Goal: Task Accomplishment & Management: Complete application form

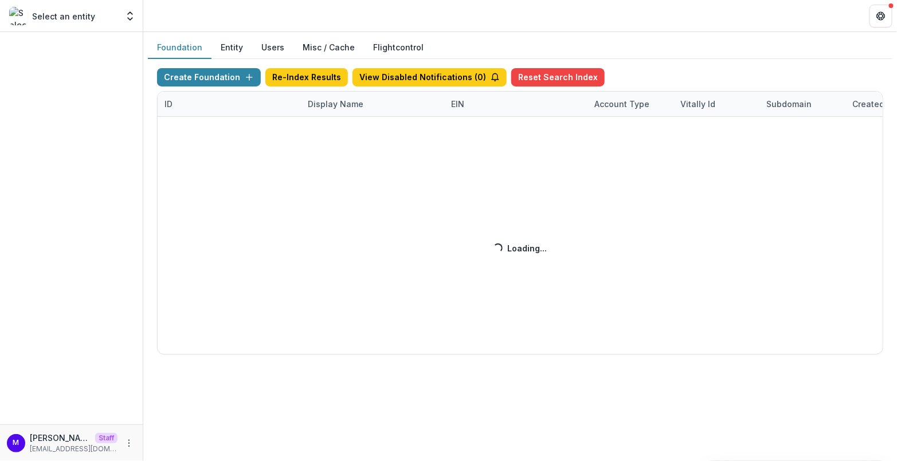
click at [324, 98] on div "Create Foundation Re-Index Results View Disabled Notifications ( 0 ) Reset Sear…" at bounding box center [520, 211] width 726 height 287
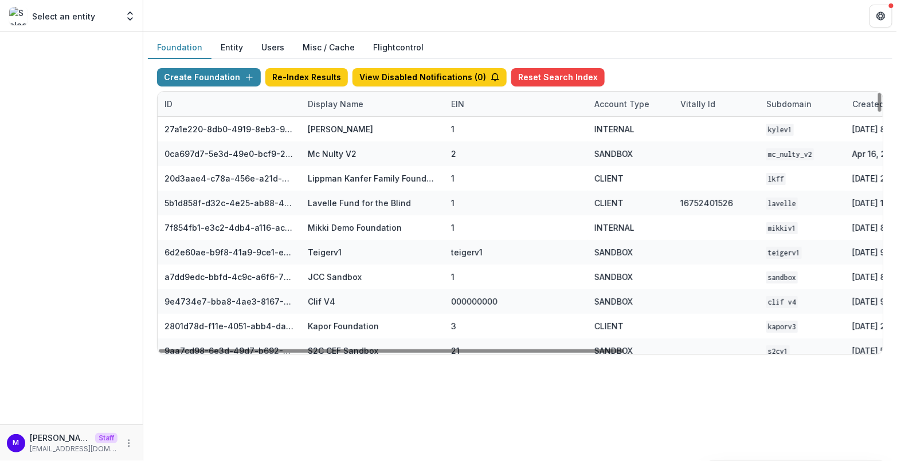
click at [326, 96] on div "Display Name" at bounding box center [372, 104] width 143 height 25
click at [330, 129] on input at bounding box center [372, 129] width 138 height 18
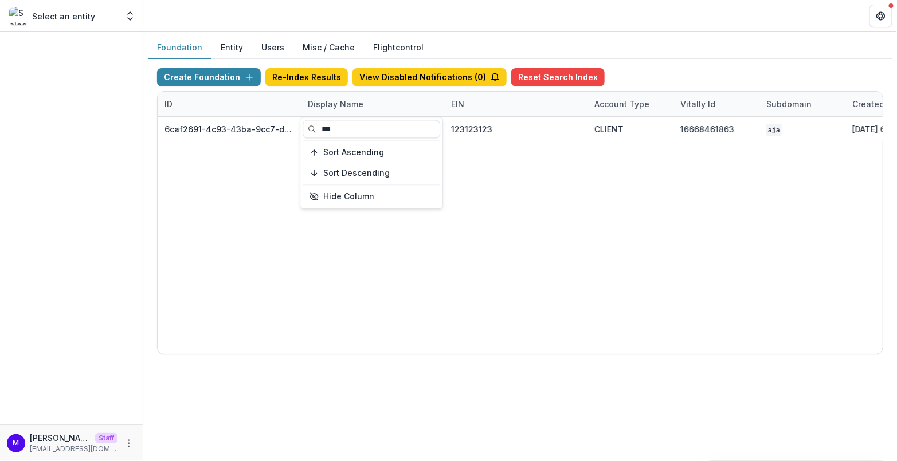
type input "***"
click at [456, 24] on header at bounding box center [520, 16] width 754 height 32
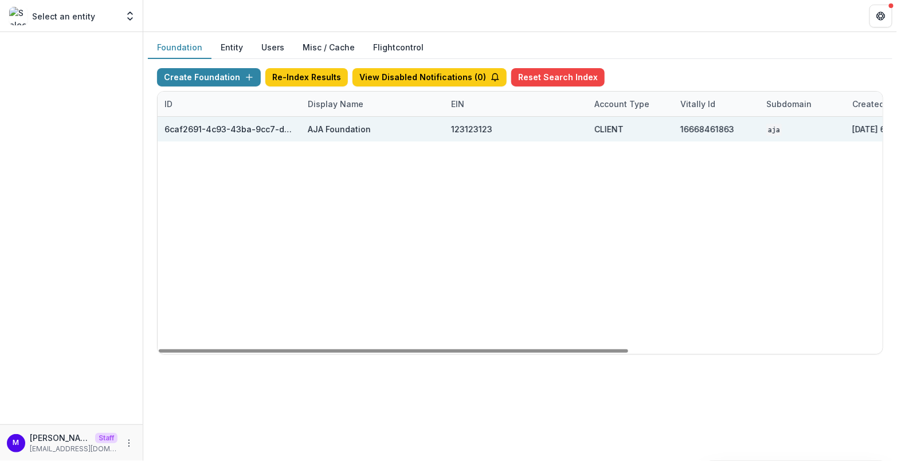
scroll to position [0, 391]
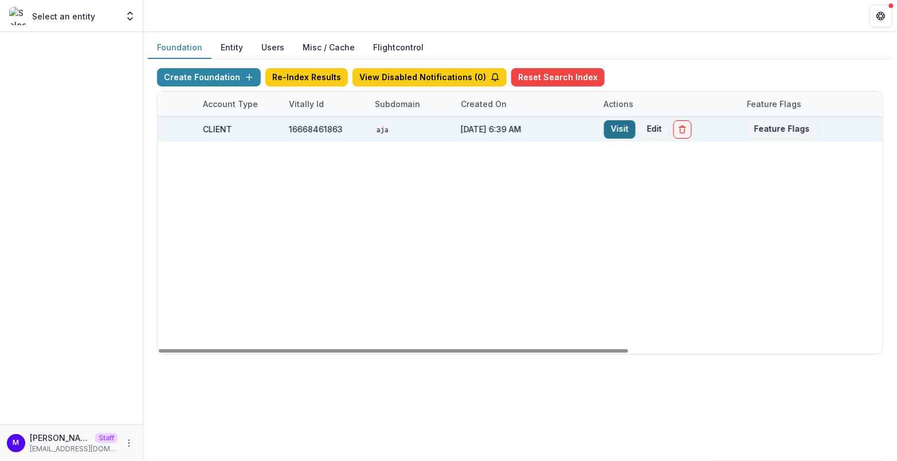
click at [606, 124] on link "Visit" at bounding box center [620, 129] width 32 height 18
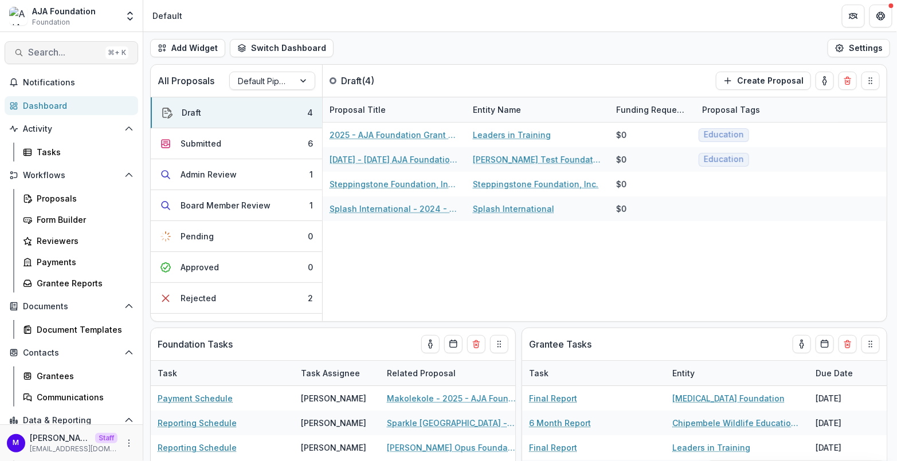
click at [62, 53] on span "Search..." at bounding box center [64, 52] width 73 height 11
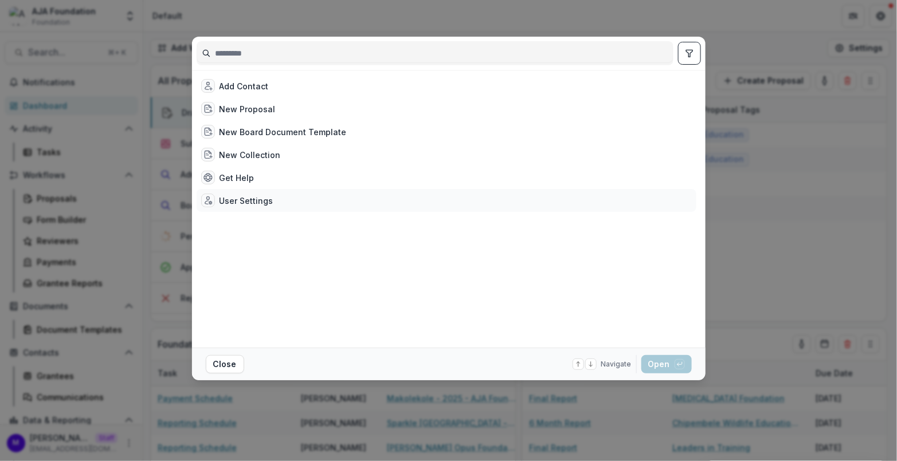
click at [257, 202] on div "User Settings" at bounding box center [246, 201] width 54 height 12
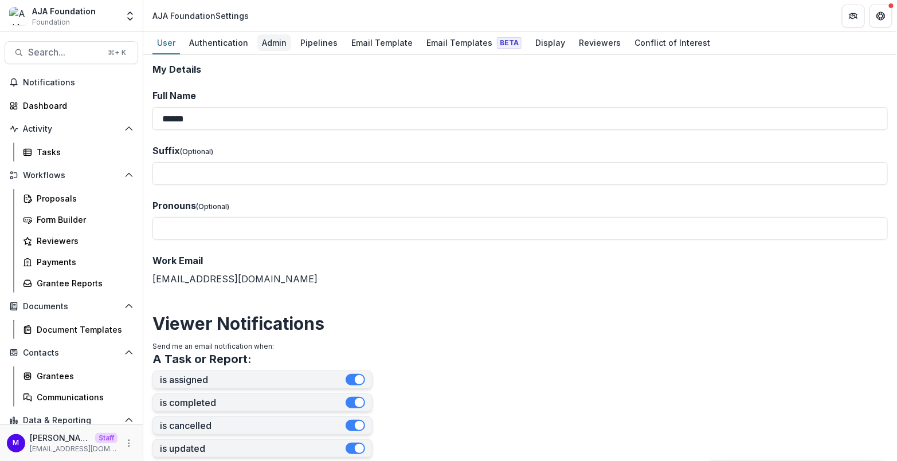
click at [270, 42] on div "Admin" at bounding box center [274, 42] width 34 height 17
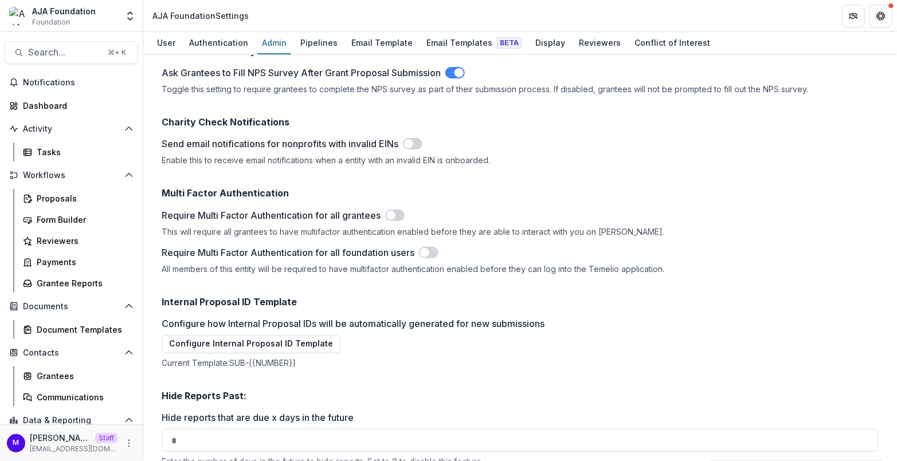
scroll to position [1515, 0]
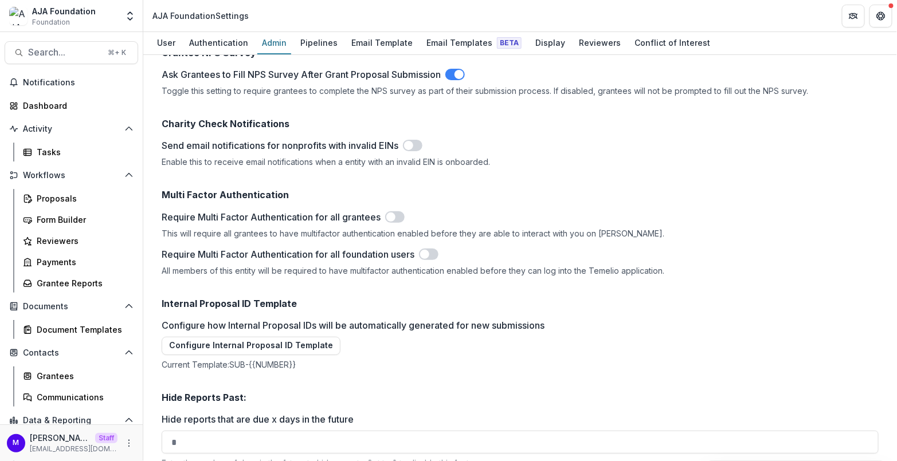
click at [273, 299] on h2 "Internal Proposal ID Template" at bounding box center [520, 304] width 717 height 11
copy h2 "Internal Proposal ID Template"
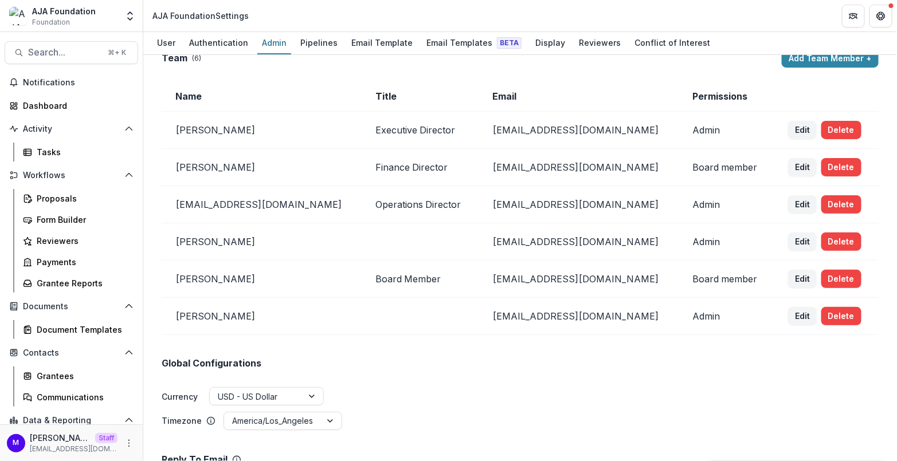
scroll to position [0, 0]
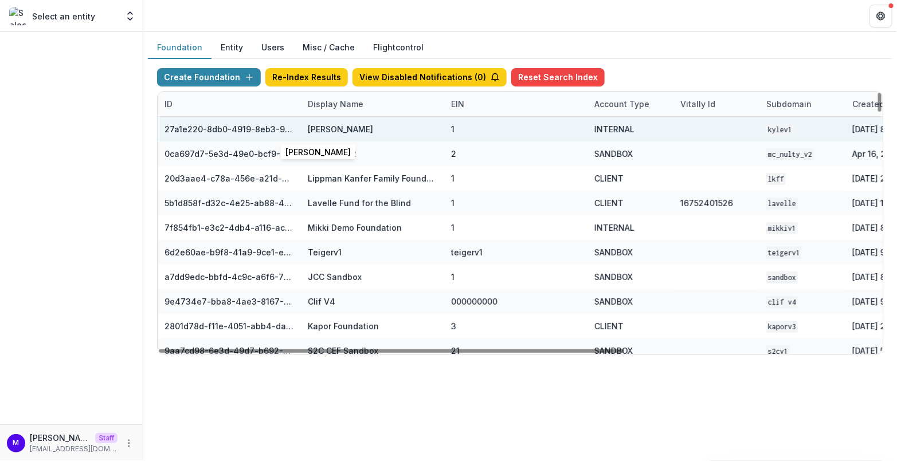
scroll to position [0, 391]
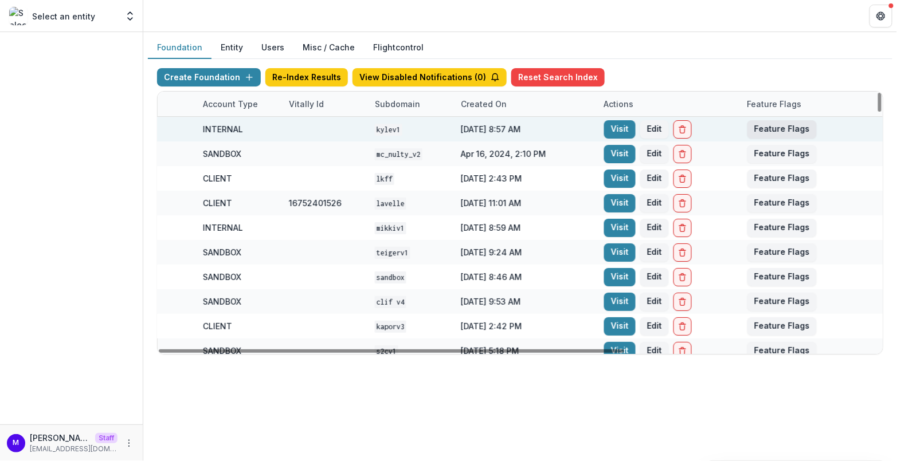
click at [775, 127] on button "Feature Flags" at bounding box center [781, 129] width 69 height 18
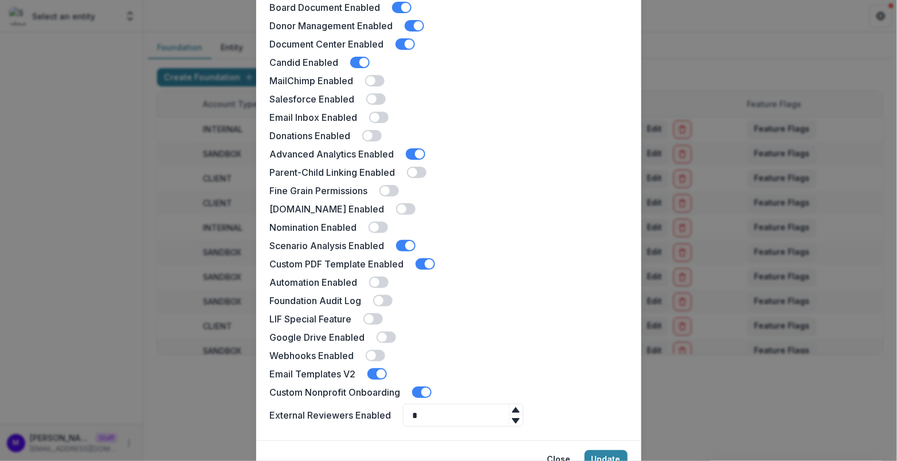
scroll to position [213, 0]
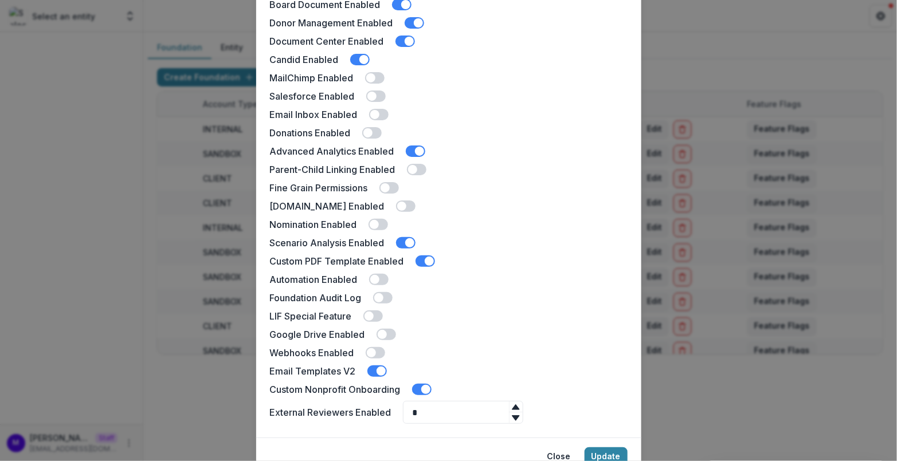
click at [826, 124] on div "[PERSON_NAME] Demo Feature Flags Docusign Enabled Landing Page Enabled Multiple…" at bounding box center [448, 230] width 897 height 461
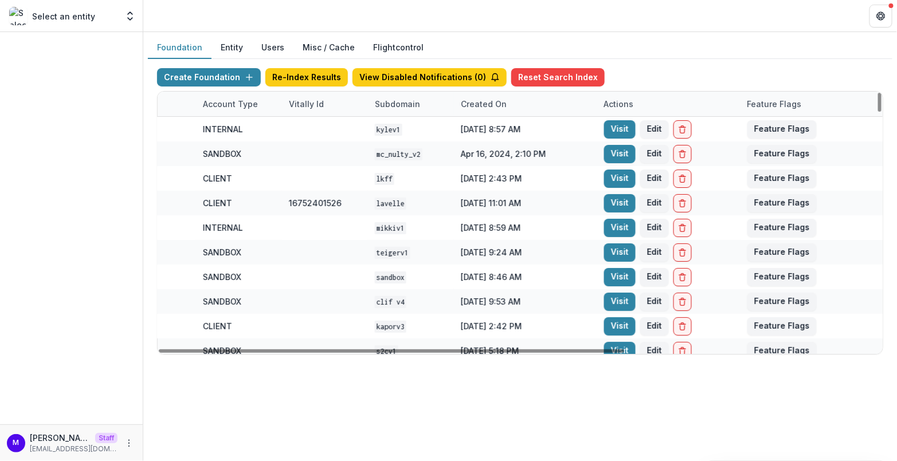
scroll to position [0, 0]
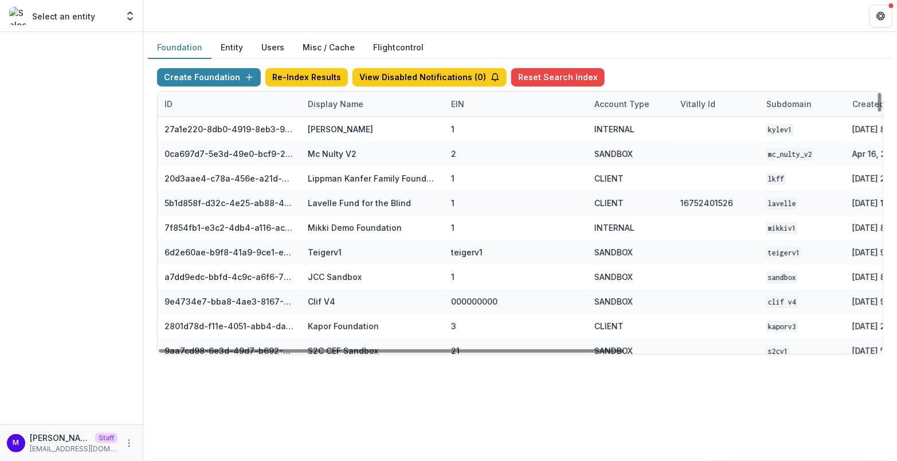
click at [339, 103] on div "Display Name" at bounding box center [335, 104] width 69 height 12
click at [341, 131] on input at bounding box center [372, 129] width 138 height 18
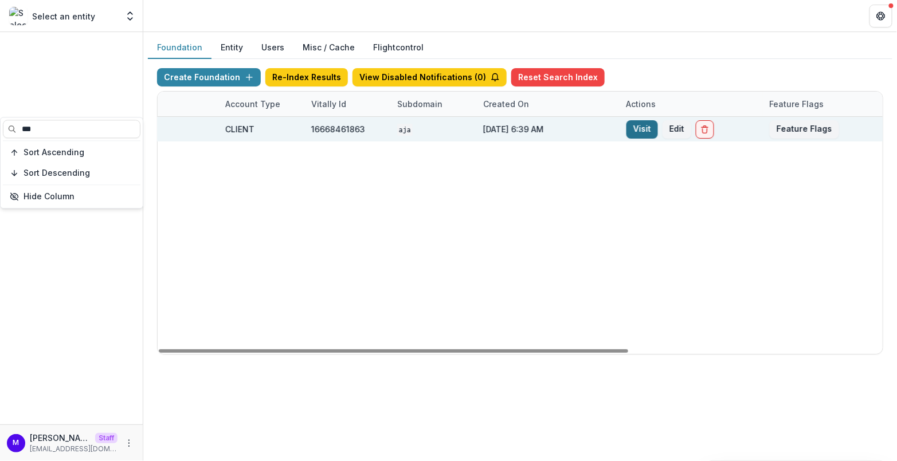
scroll to position [0, 391]
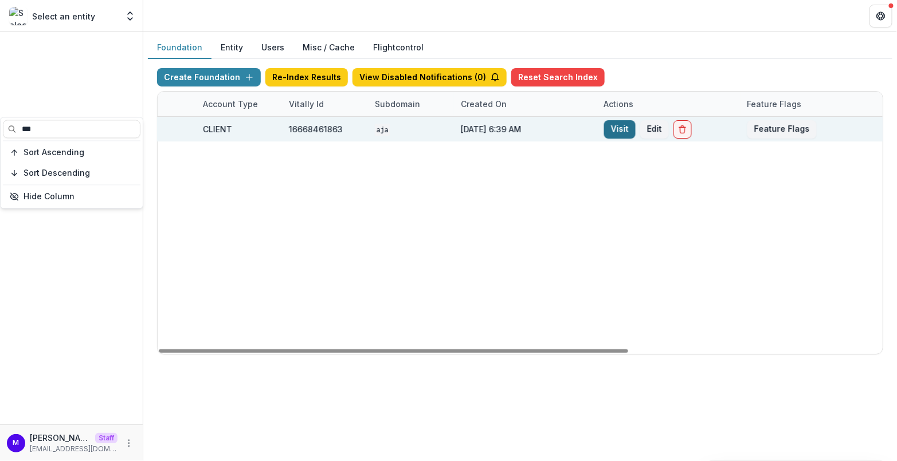
type input "***"
click at [620, 129] on link "Visit" at bounding box center [620, 129] width 32 height 18
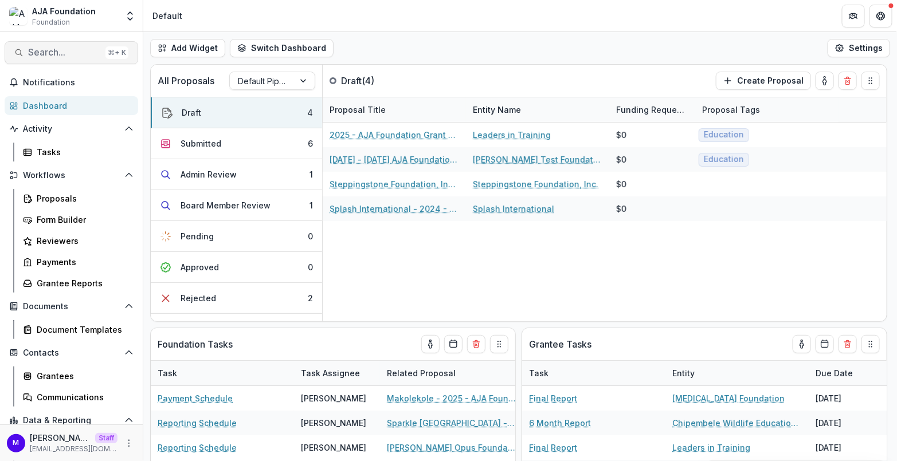
click at [70, 45] on button "Search... ⌘ + K" at bounding box center [72, 52] width 134 height 23
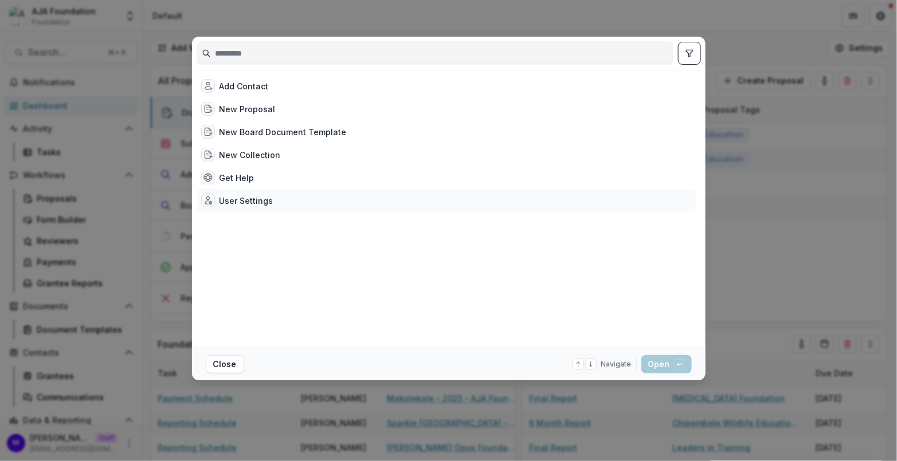
click at [249, 197] on div "User Settings" at bounding box center [246, 201] width 54 height 12
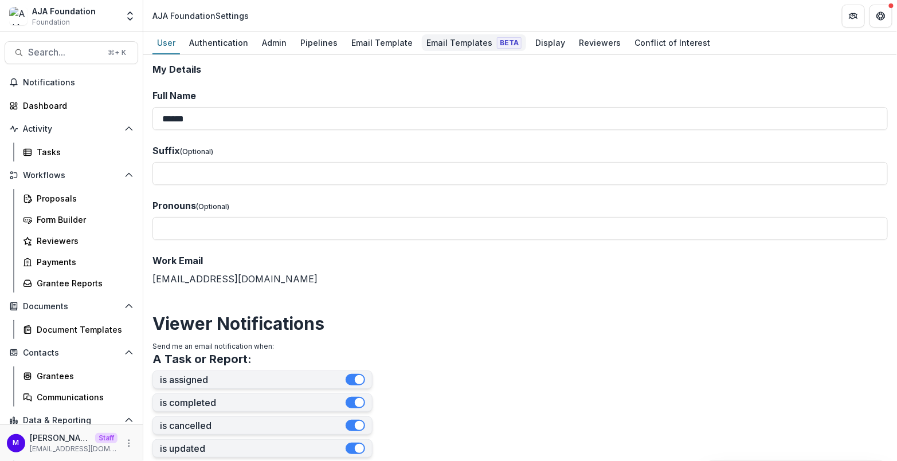
click at [425, 46] on div "Email Templates Beta" at bounding box center [474, 42] width 104 height 17
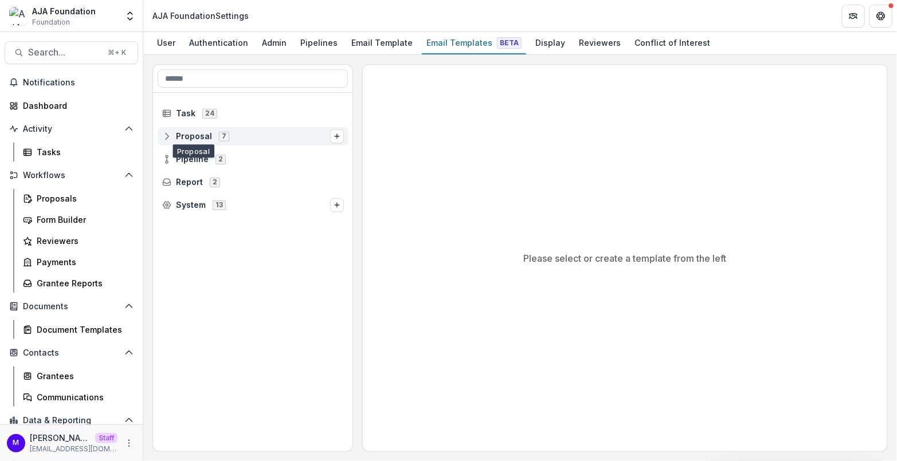
click at [187, 134] on span "Proposal" at bounding box center [194, 137] width 36 height 10
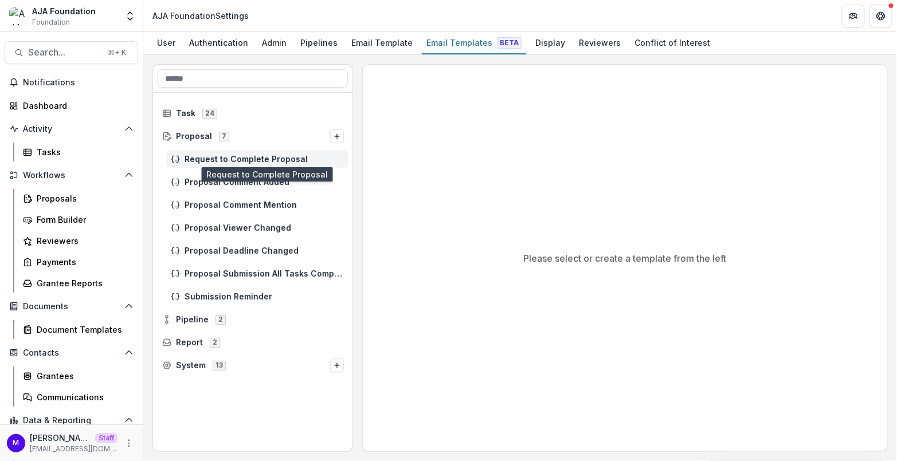
click at [213, 159] on span "Request to Complete Proposal" at bounding box center [264, 160] width 159 height 10
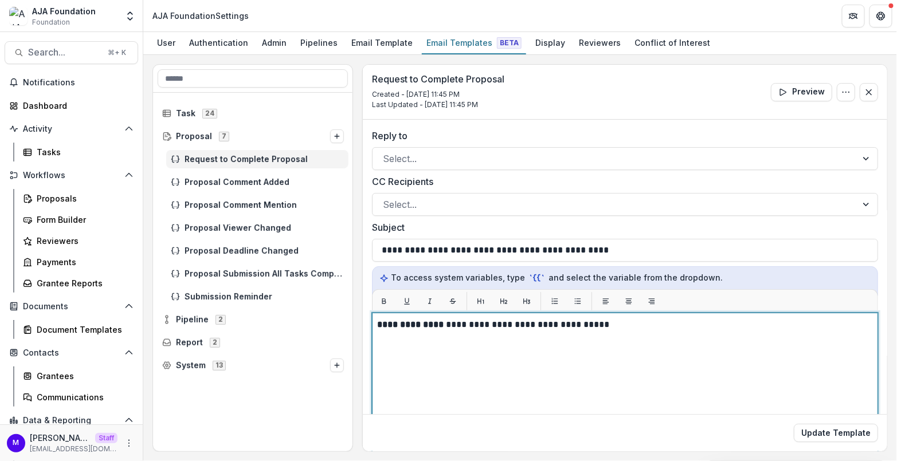
click at [499, 323] on p "**********" at bounding box center [624, 325] width 494 height 14
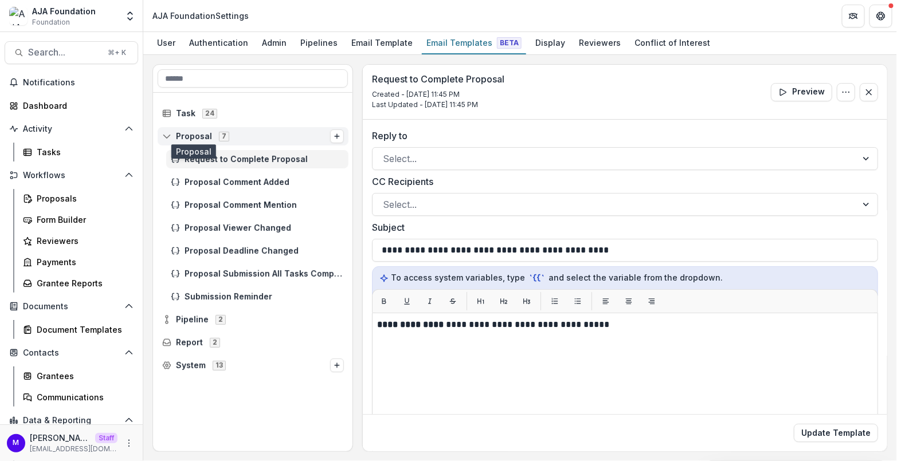
click at [193, 132] on span "Proposal" at bounding box center [194, 137] width 36 height 10
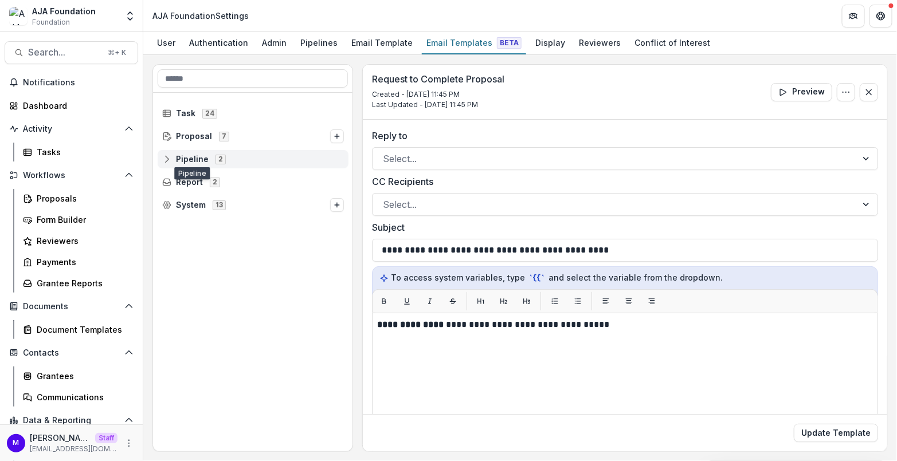
click at [187, 162] on span "Pipeline" at bounding box center [192, 160] width 33 height 10
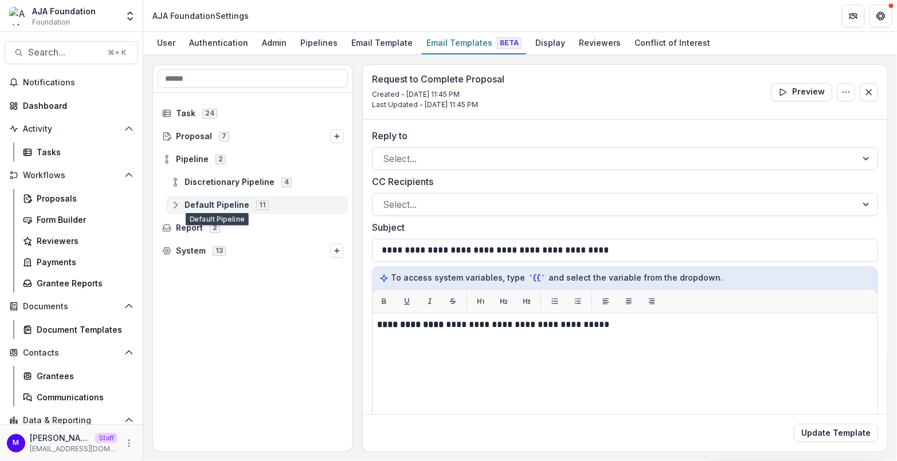
click at [185, 201] on span "Default Pipeline" at bounding box center [217, 206] width 65 height 10
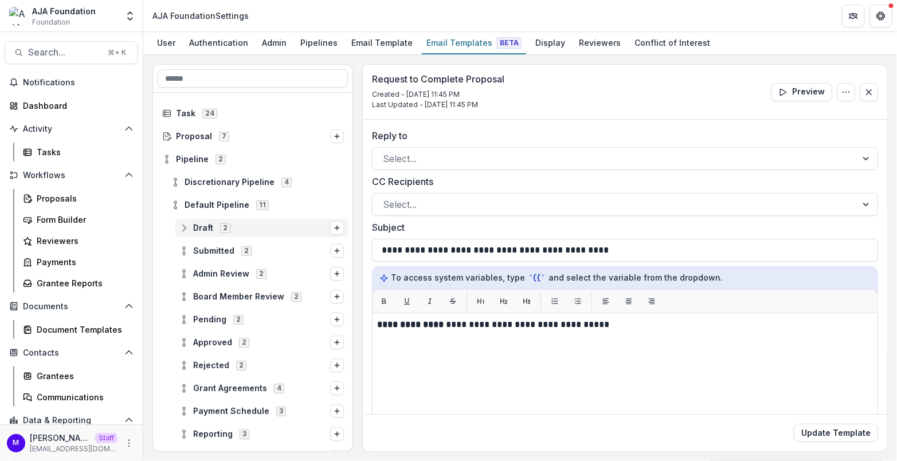
click at [205, 225] on span "Draft" at bounding box center [203, 228] width 20 height 10
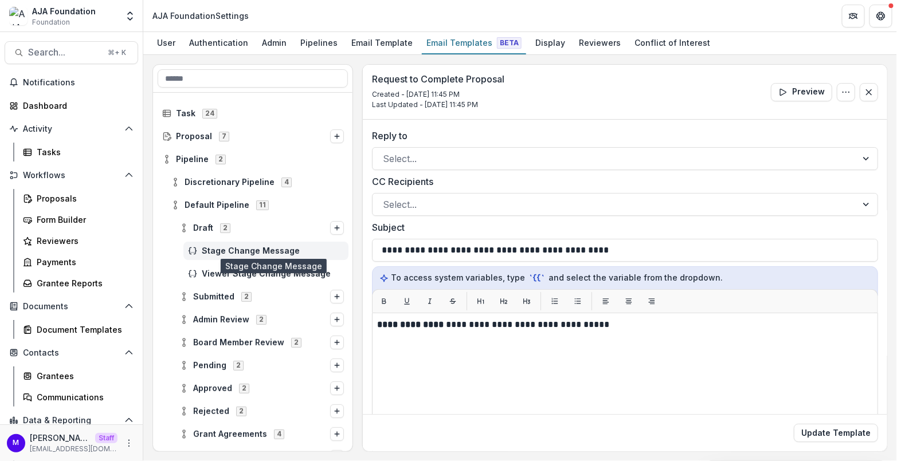
click at [256, 249] on span "Stage Change Message" at bounding box center [273, 251] width 142 height 10
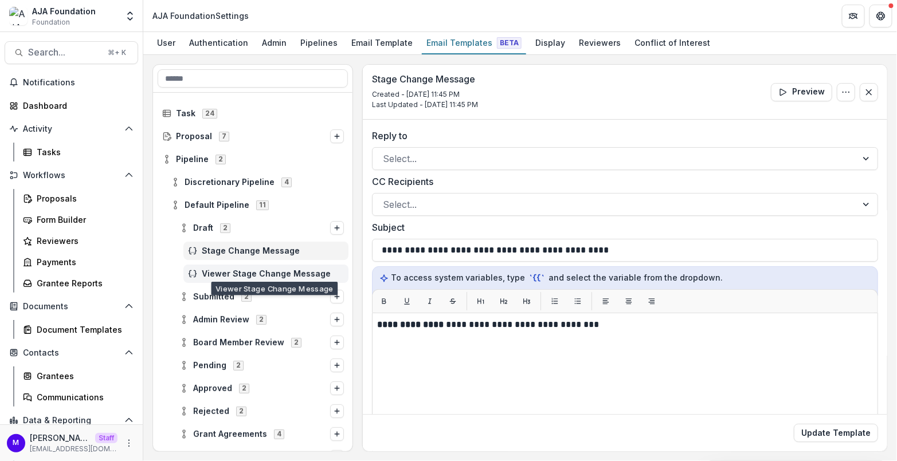
click at [264, 271] on span "Viewer Stage Change Message" at bounding box center [273, 274] width 142 height 10
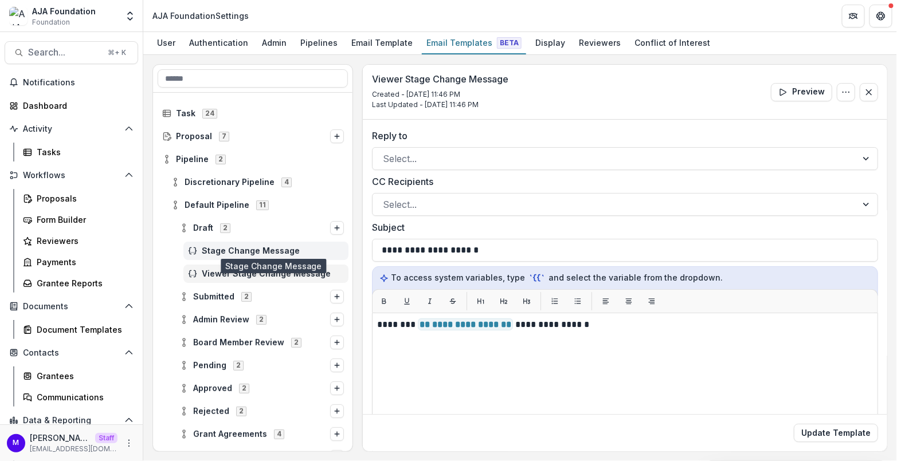
click at [264, 249] on span "Stage Change Message" at bounding box center [273, 251] width 142 height 10
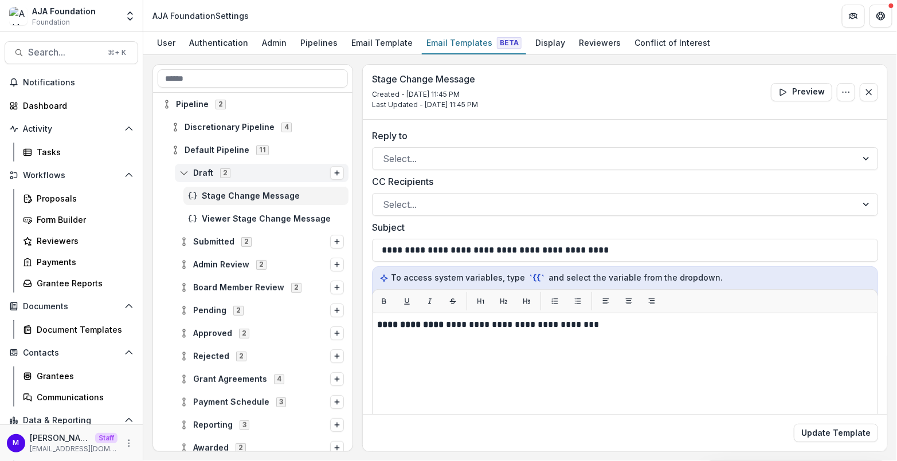
scroll to position [58, 0]
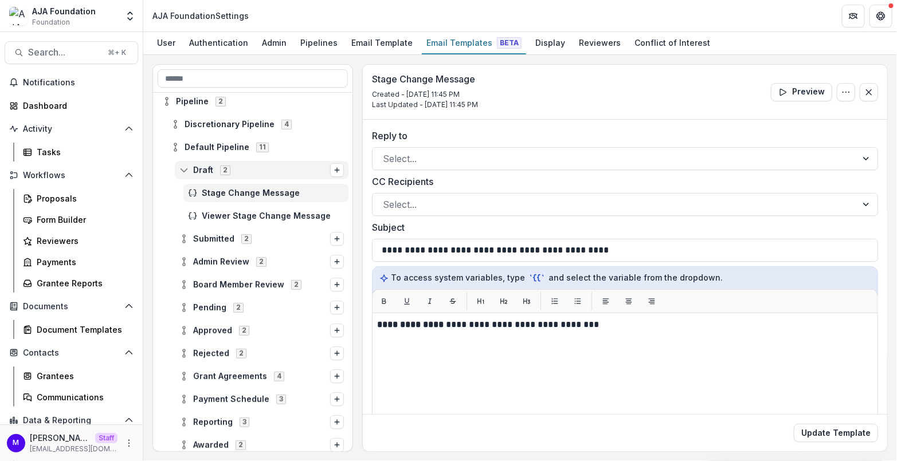
click at [243, 170] on span "Draft 2" at bounding box center [254, 170] width 151 height 10
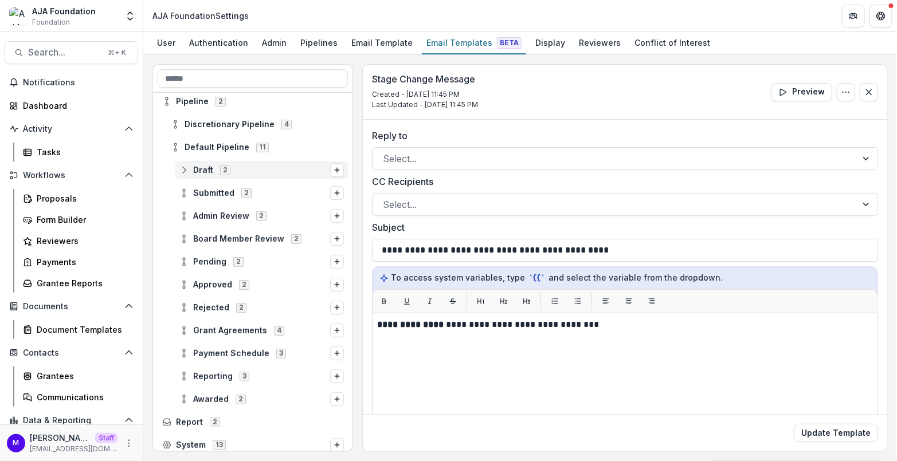
click at [243, 170] on span "Draft 2" at bounding box center [254, 170] width 151 height 10
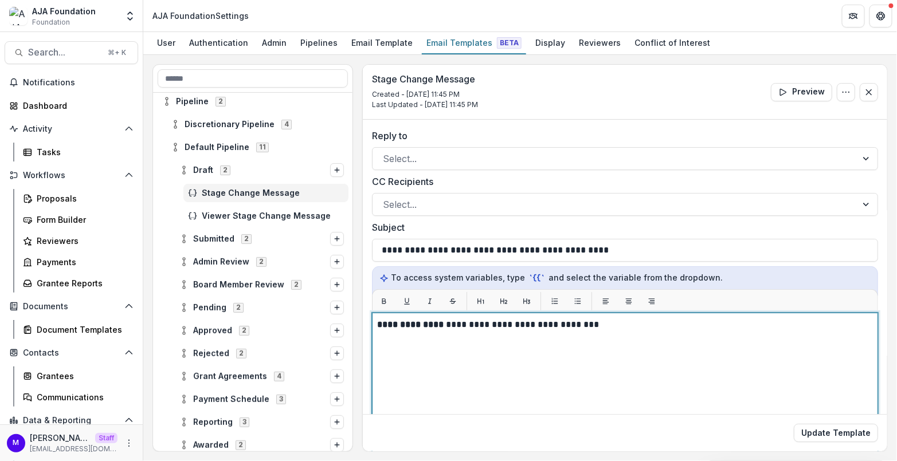
click at [606, 330] on div "**********" at bounding box center [625, 456] width 496 height 276
click at [379, 321] on strong "**********" at bounding box center [410, 324] width 66 height 9
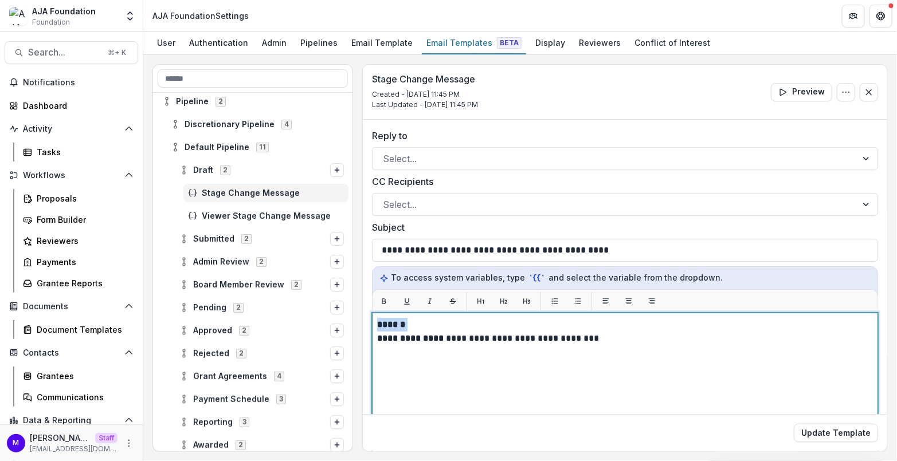
drag, startPoint x: 409, startPoint y: 323, endPoint x: 354, endPoint y: 323, distance: 55.6
click at [354, 323] on div "**********" at bounding box center [519, 258] width 735 height 388
click at [546, 368] on div "**********" at bounding box center [625, 456] width 496 height 276
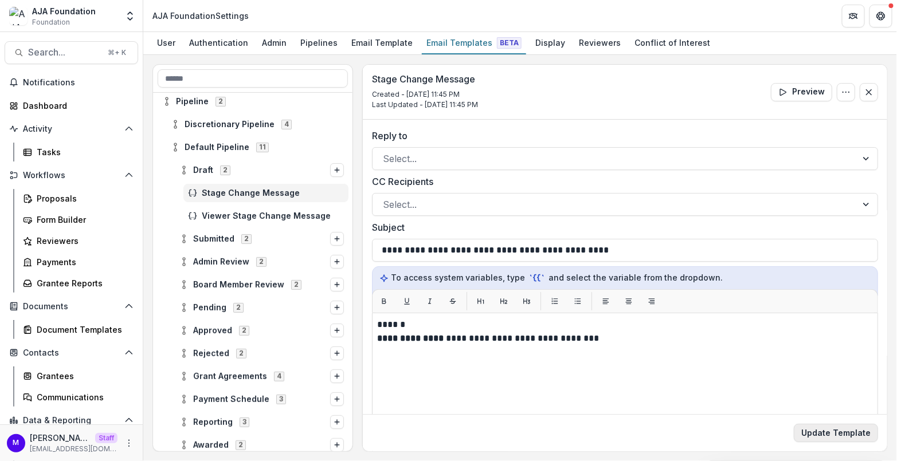
click at [845, 434] on button "Update Template" at bounding box center [836, 433] width 84 height 18
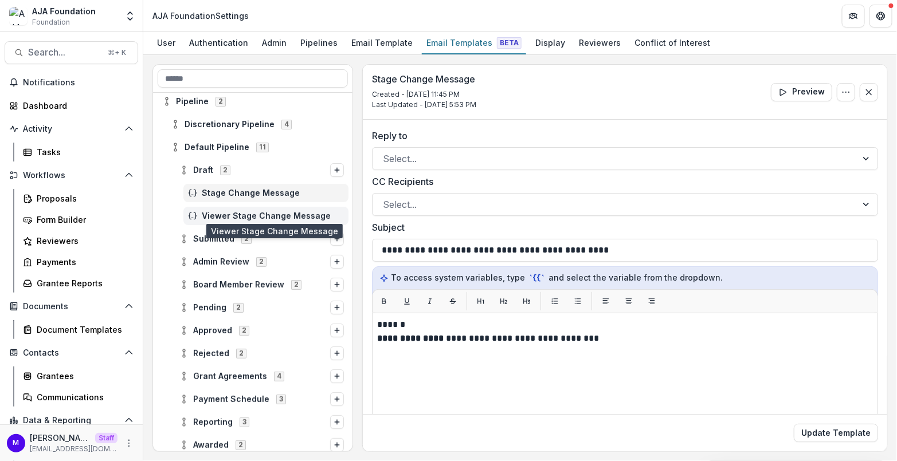
click at [273, 211] on span "Viewer Stage Change Message" at bounding box center [273, 216] width 142 height 10
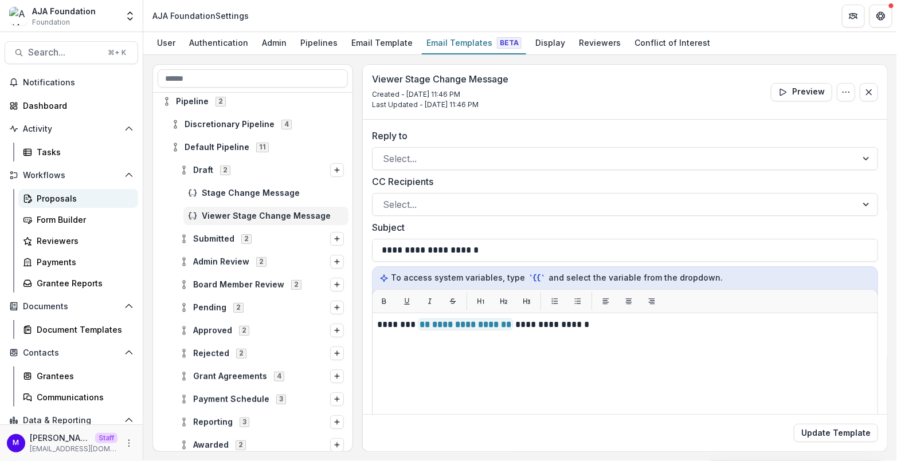
click at [65, 199] on div "Proposals" at bounding box center [83, 199] width 92 height 12
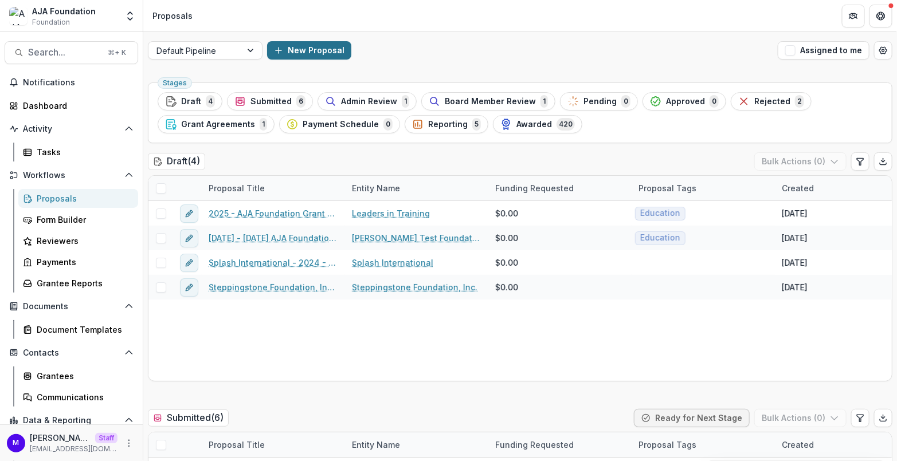
click at [307, 47] on button "New Proposal" at bounding box center [309, 50] width 84 height 18
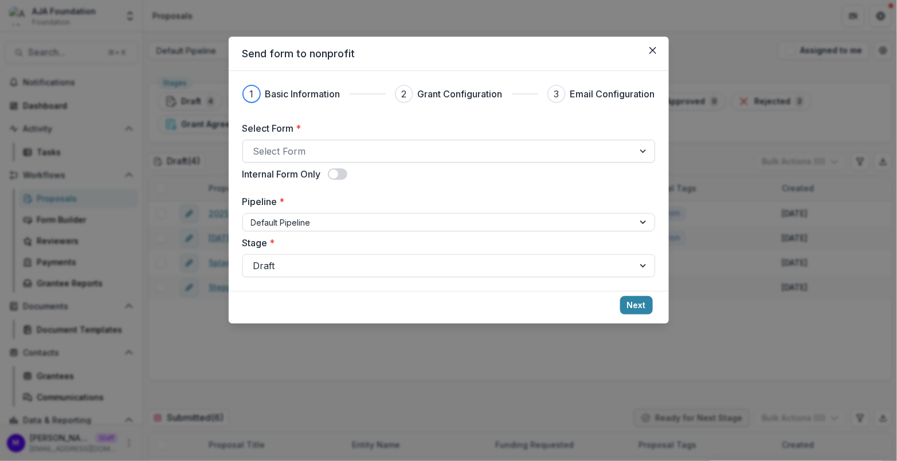
click at [347, 156] on div at bounding box center [438, 151] width 370 height 16
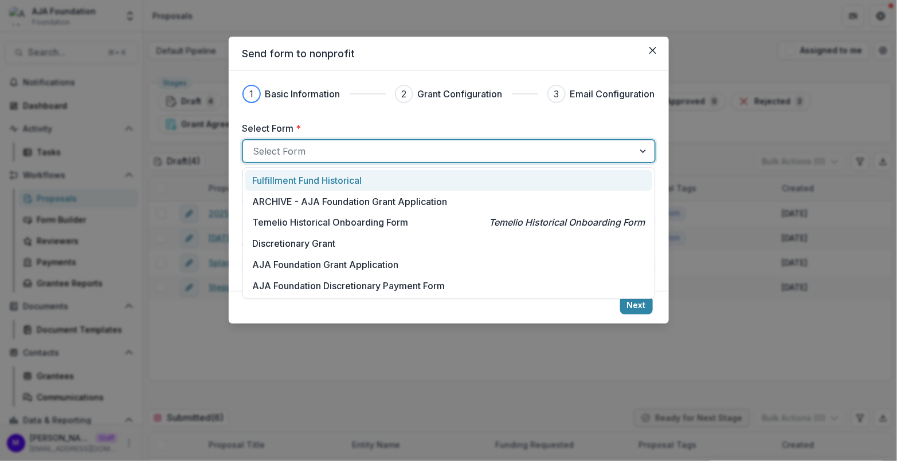
click at [346, 180] on p "Fulfillment Fund Historical" at bounding box center [307, 181] width 109 height 14
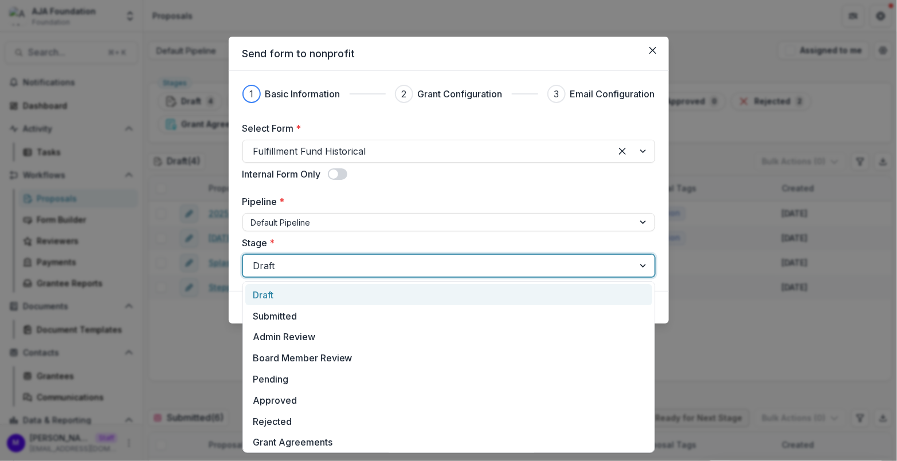
click at [330, 265] on div at bounding box center [438, 266] width 370 height 16
click at [353, 241] on label "Stage *" at bounding box center [445, 243] width 406 height 14
click at [256, 259] on input "Stage *" at bounding box center [254, 266] width 3 height 14
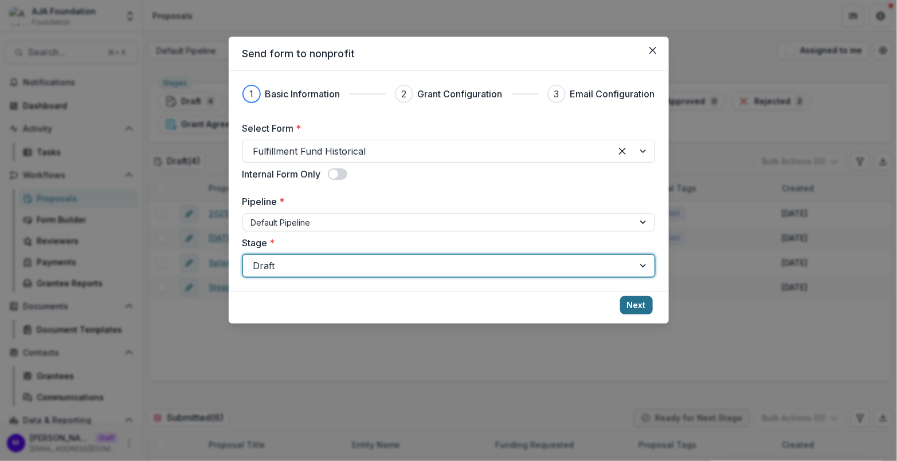
click at [632, 303] on button "Next" at bounding box center [636, 305] width 33 height 18
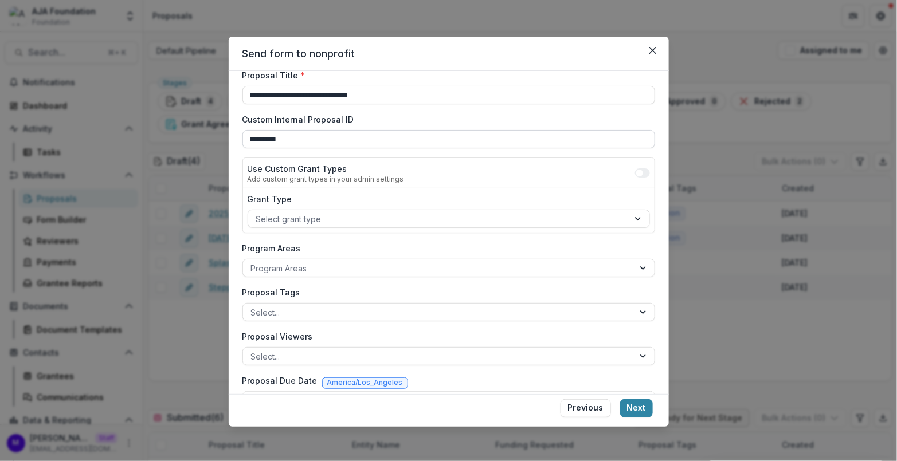
scroll to position [80, 0]
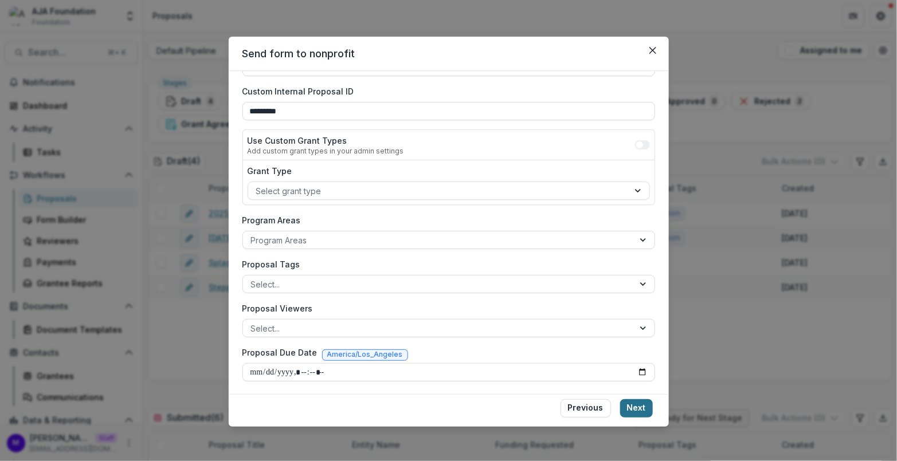
click at [636, 407] on button "Next" at bounding box center [636, 408] width 33 height 18
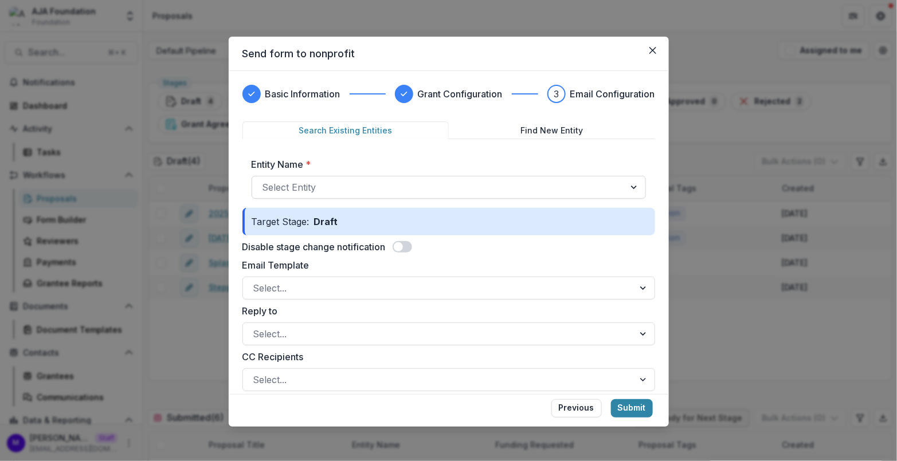
click at [335, 186] on div at bounding box center [438, 187] width 352 height 16
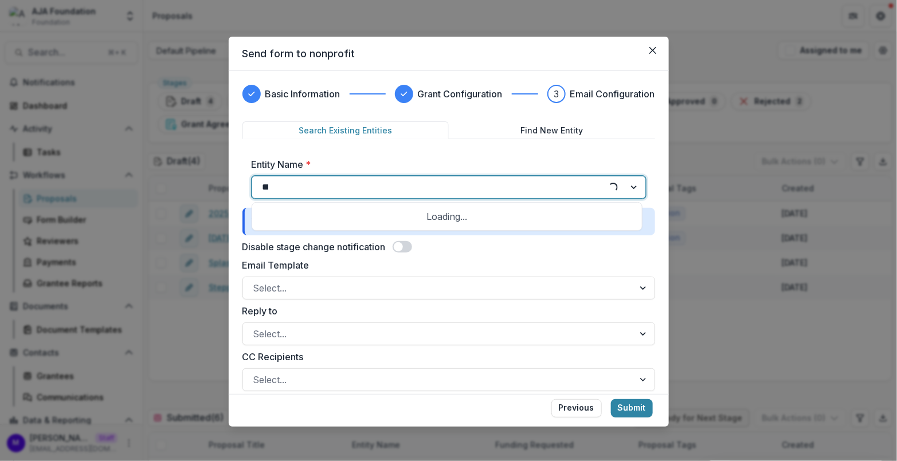
type input "****"
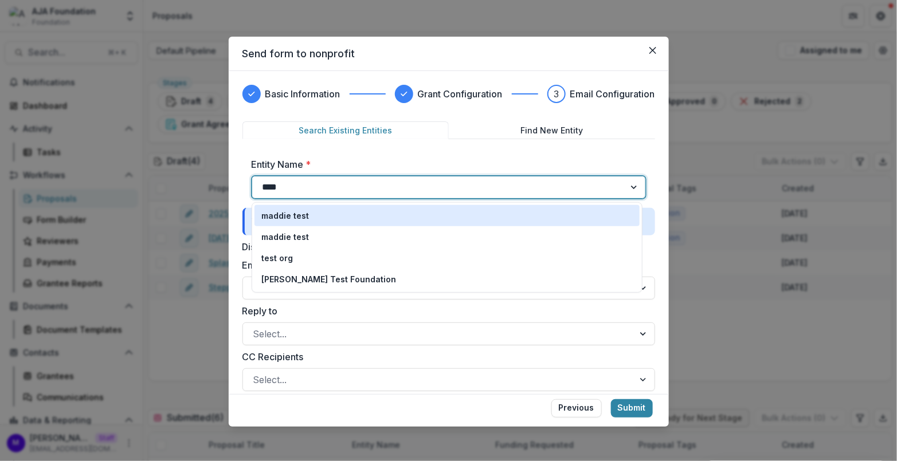
click at [336, 219] on div "maddie test" at bounding box center [446, 216] width 371 height 12
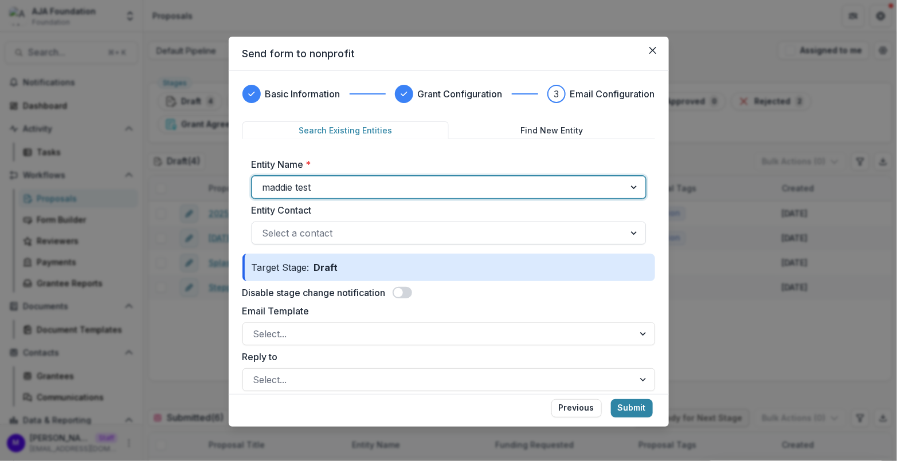
click at [349, 236] on div at bounding box center [438, 233] width 352 height 16
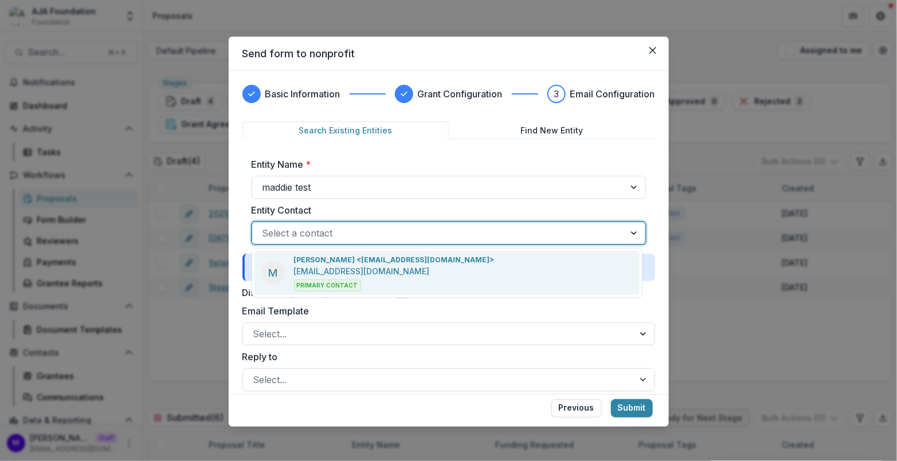
click at [349, 261] on p "[PERSON_NAME] <[EMAIL_ADDRESS][DOMAIN_NAME]>" at bounding box center [394, 260] width 201 height 10
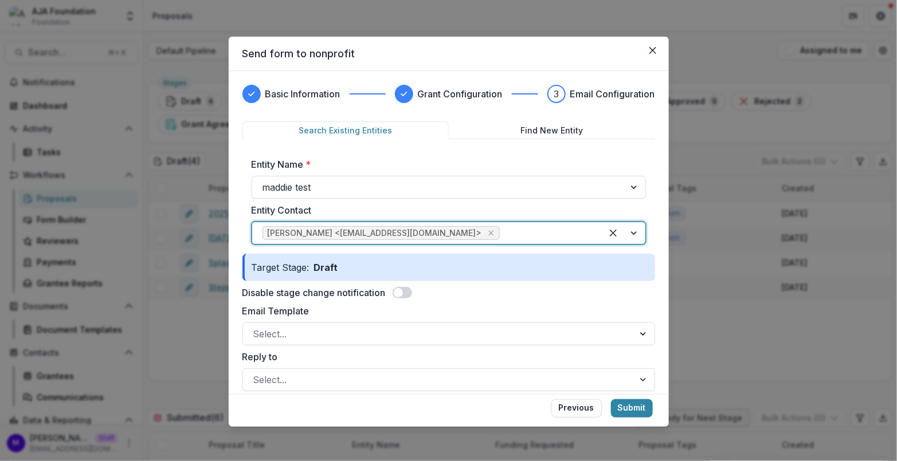
scroll to position [46, 0]
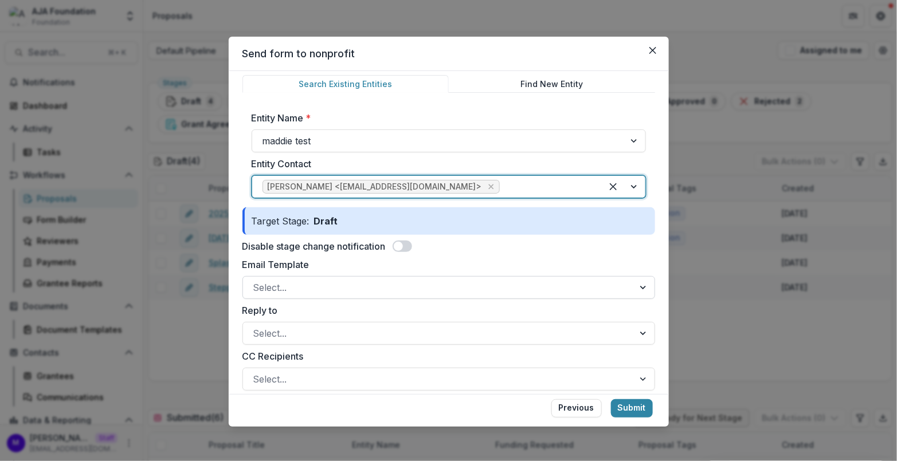
click at [347, 284] on div at bounding box center [438, 288] width 370 height 16
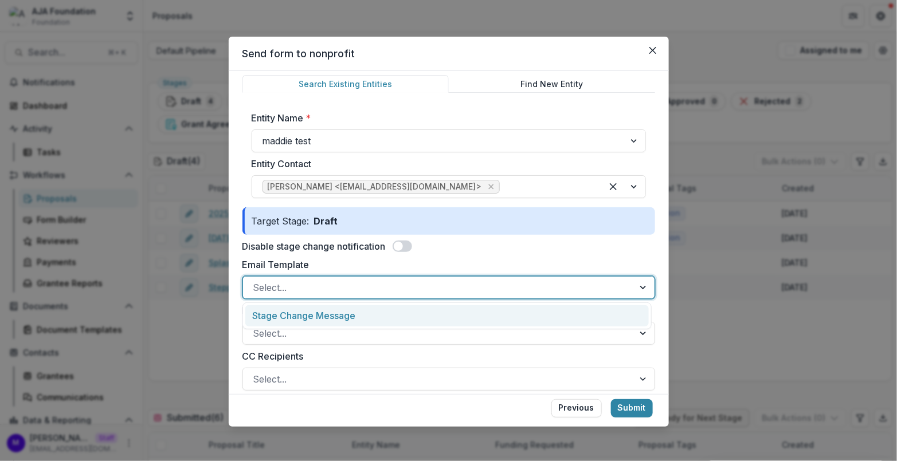
click at [343, 315] on div "Stage Change Message" at bounding box center [446, 315] width 403 height 21
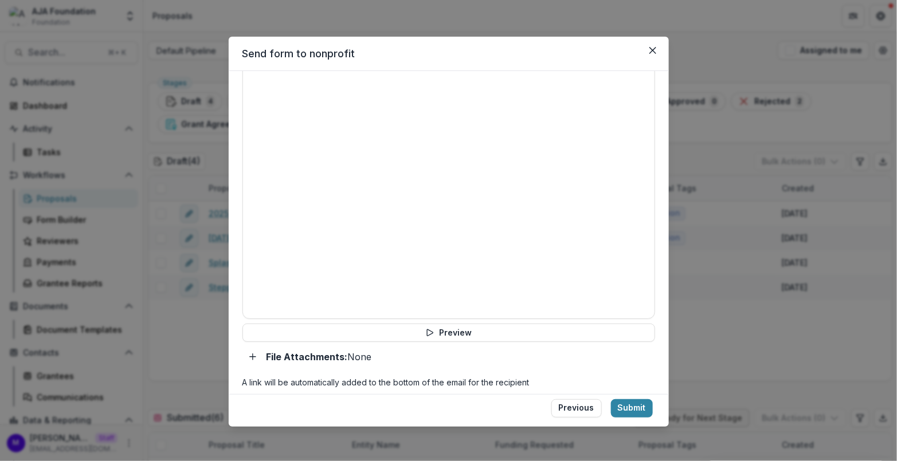
scroll to position [505, 0]
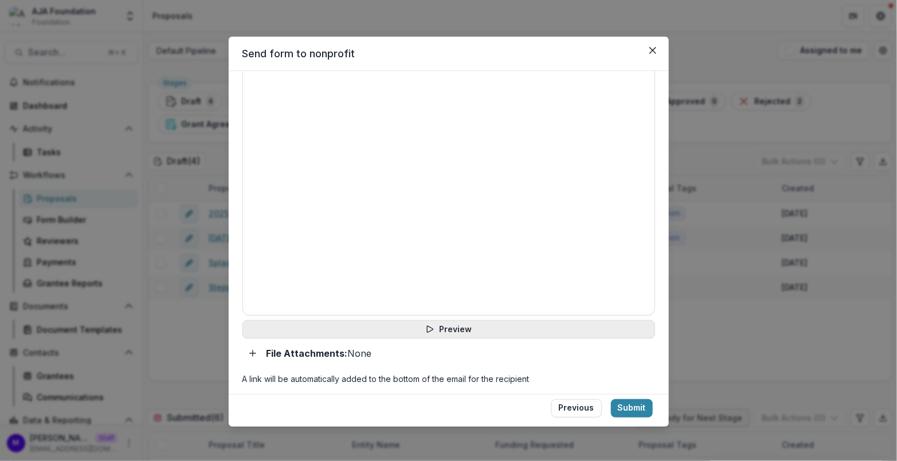
click at [487, 328] on button "Preview" at bounding box center [448, 329] width 413 height 18
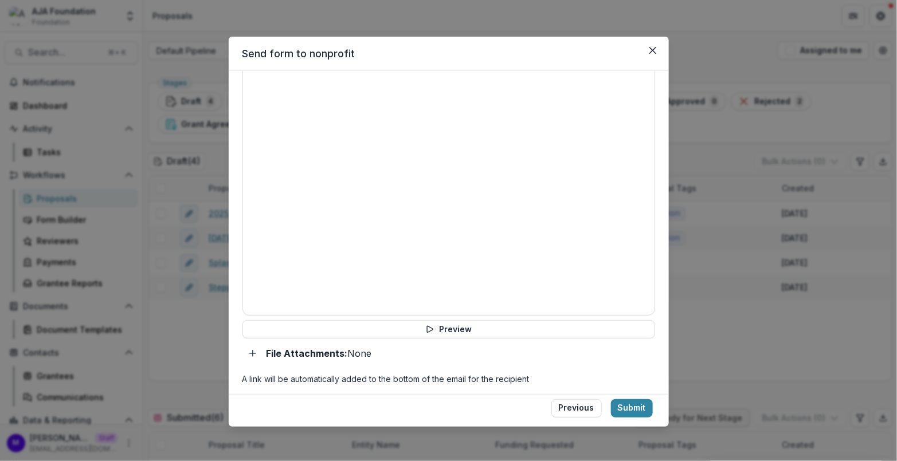
click at [70, 81] on div "**********" at bounding box center [448, 230] width 897 height 461
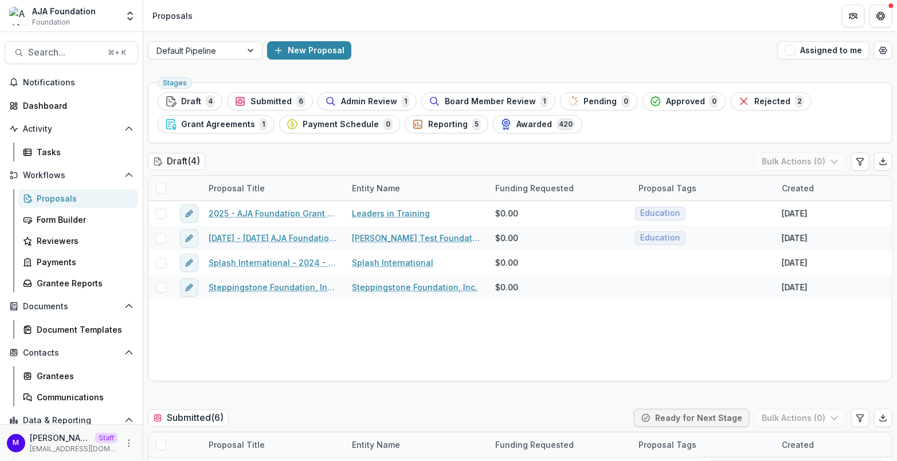
scroll to position [0, 0]
click at [64, 47] on span "Search..." at bounding box center [64, 52] width 73 height 11
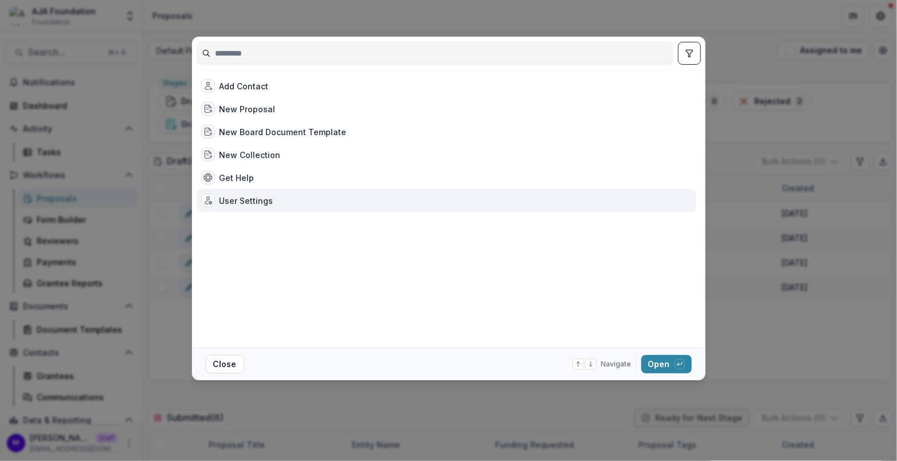
click at [257, 199] on div "User Settings" at bounding box center [246, 201] width 54 height 12
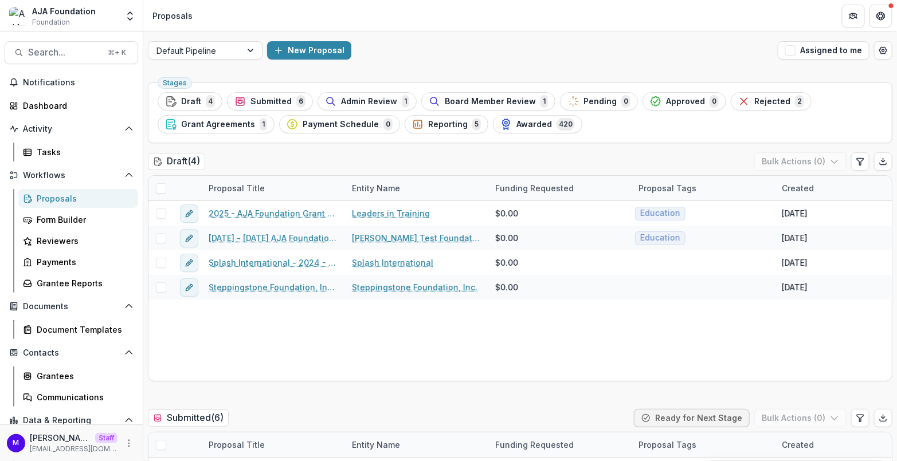
click at [257, 199] on div "User Settings" at bounding box center [246, 201] width 54 height 12
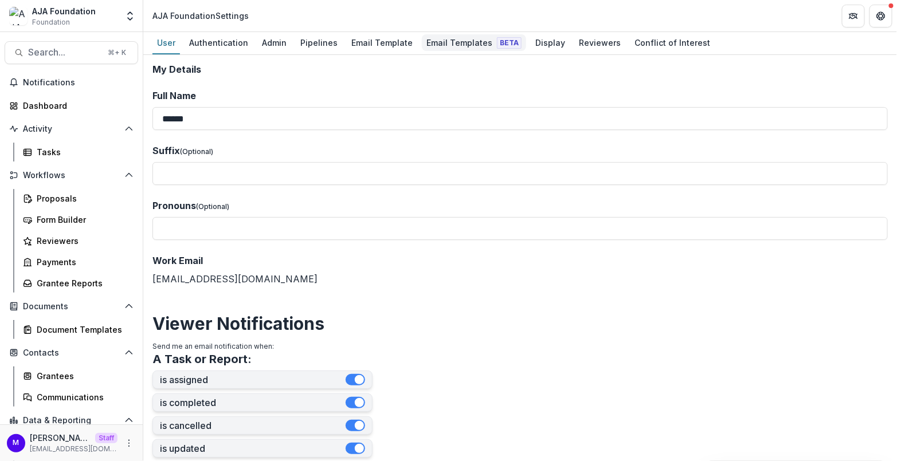
click at [450, 40] on div "Email Templates Beta" at bounding box center [474, 42] width 104 height 17
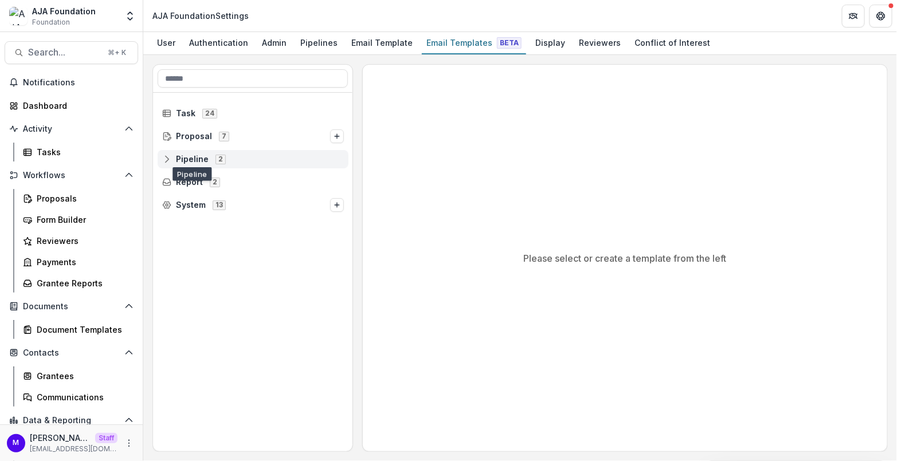
click at [190, 155] on span "Pipeline" at bounding box center [192, 160] width 33 height 10
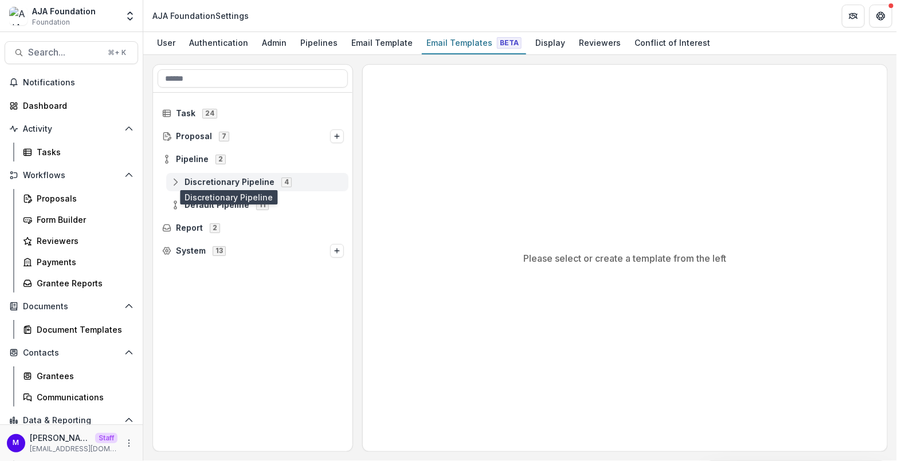
click at [217, 178] on span "Discretionary Pipeline" at bounding box center [230, 183] width 90 height 10
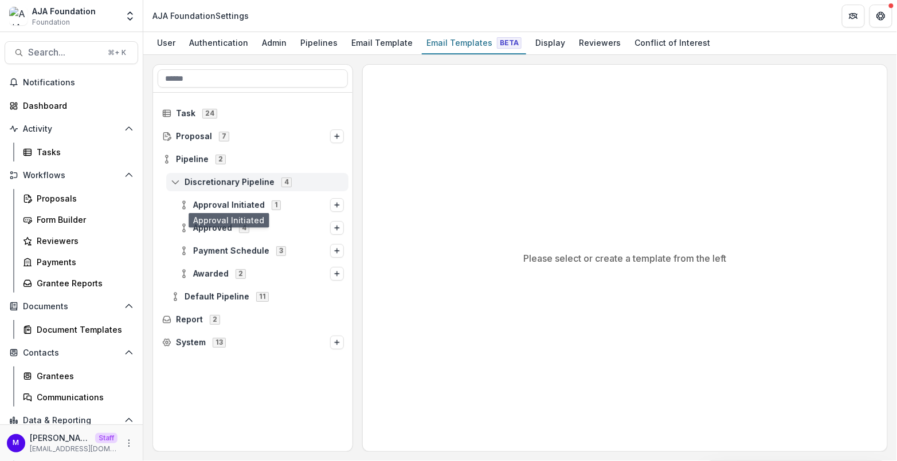
click at [212, 173] on div "Discretionary Pipeline 4" at bounding box center [257, 182] width 182 height 18
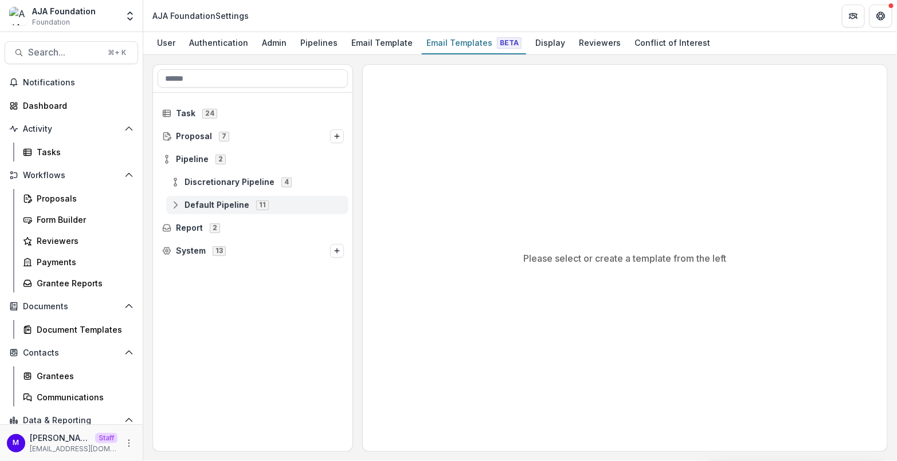
click at [210, 203] on span "Default Pipeline" at bounding box center [217, 206] width 65 height 10
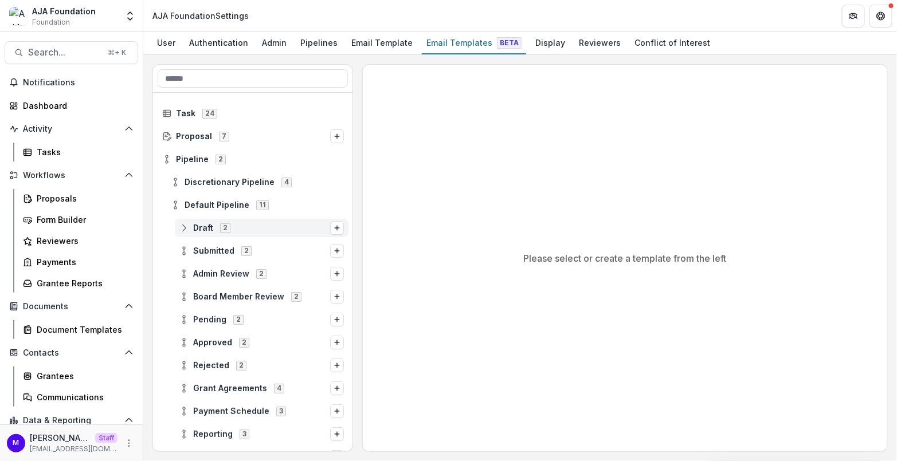
click at [238, 224] on span "Draft 2" at bounding box center [254, 228] width 151 height 10
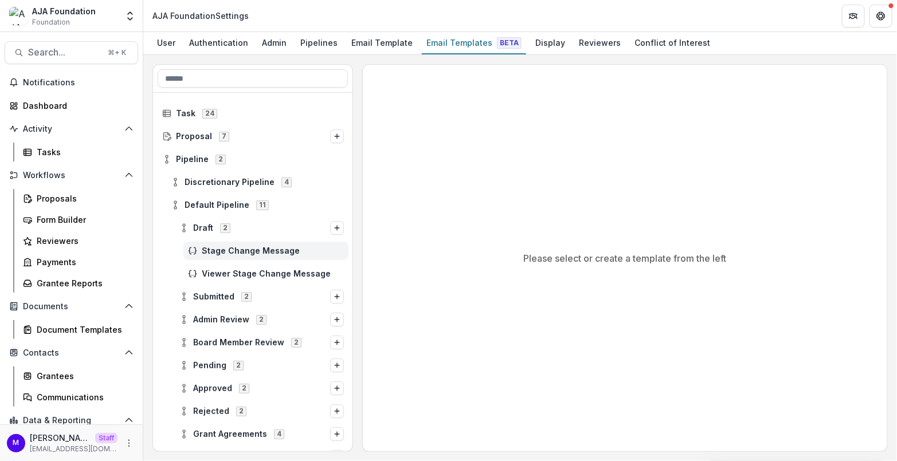
click at [271, 246] on span "Stage Change Message" at bounding box center [273, 251] width 142 height 10
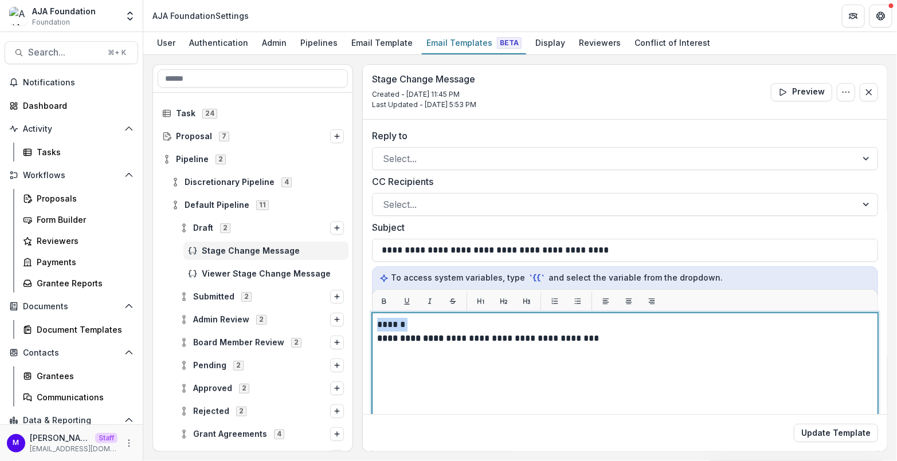
drag, startPoint x: 417, startPoint y: 326, endPoint x: 352, endPoint y: 320, distance: 64.4
click at [352, 320] on div "**********" at bounding box center [519, 258] width 735 height 388
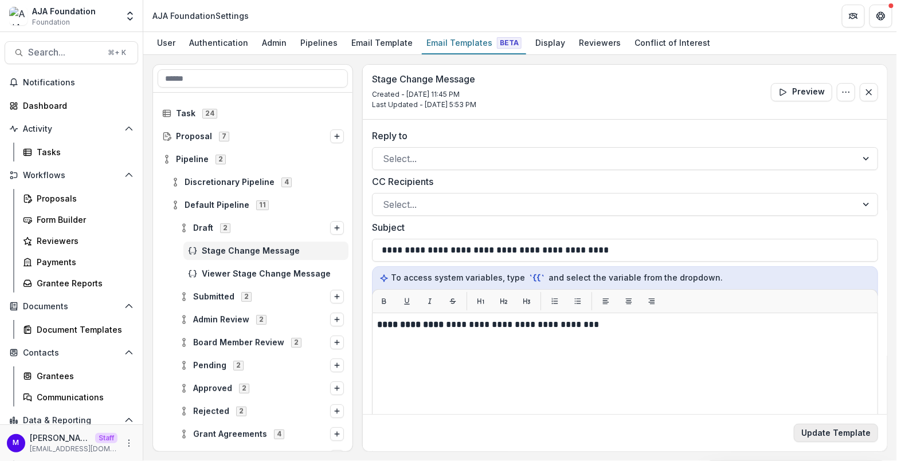
click at [821, 435] on button "Update Template" at bounding box center [836, 433] width 84 height 18
click at [54, 201] on div "Proposals" at bounding box center [83, 199] width 92 height 12
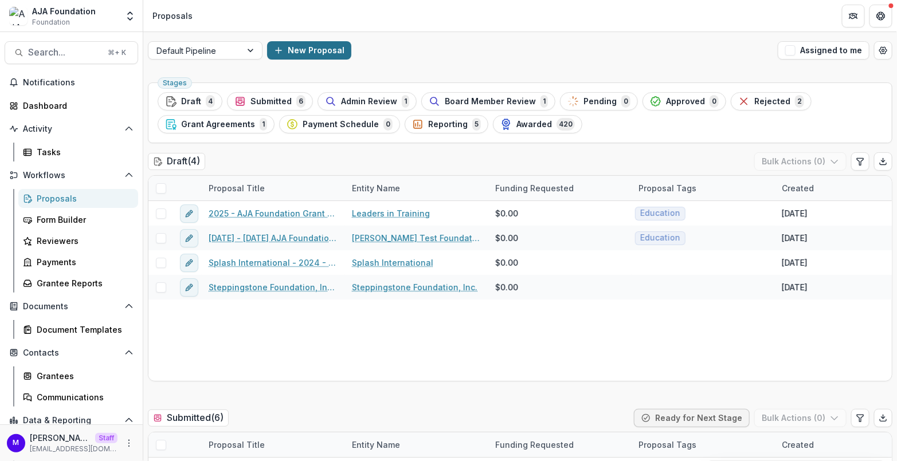
click at [299, 52] on button "New Proposal" at bounding box center [309, 50] width 84 height 18
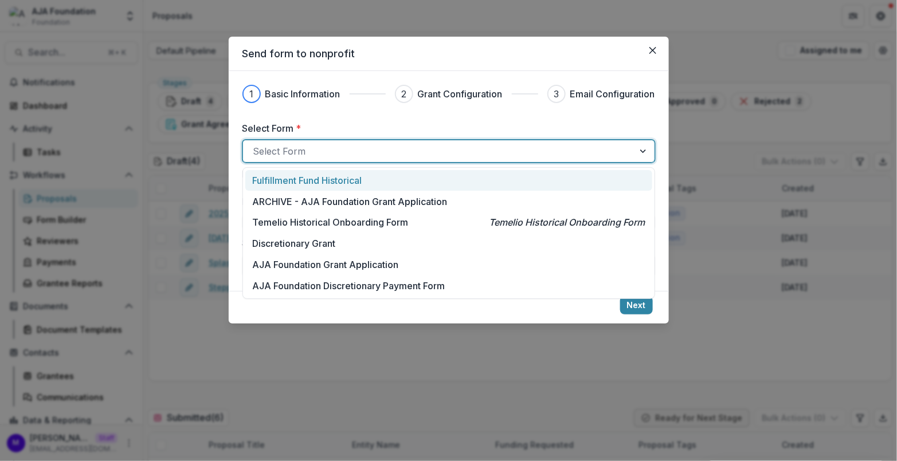
click at [304, 152] on div at bounding box center [438, 151] width 370 height 16
click at [304, 177] on p "Fulfillment Fund Historical" at bounding box center [307, 181] width 109 height 14
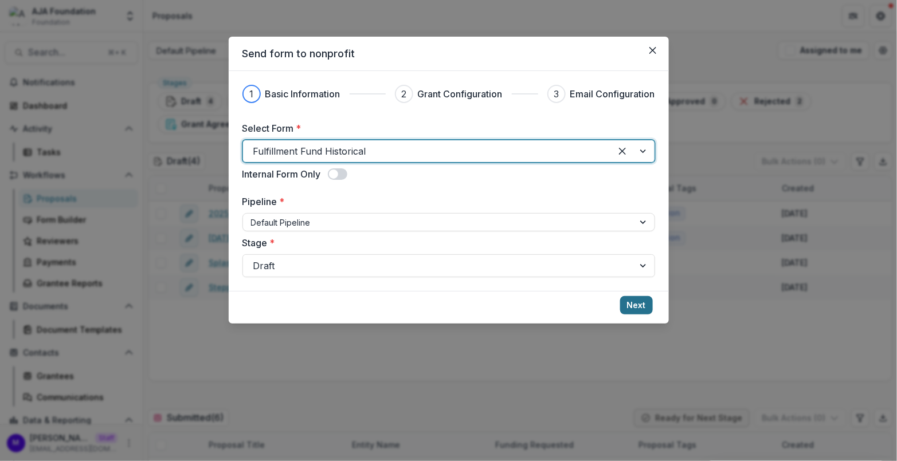
click at [638, 305] on button "Next" at bounding box center [636, 305] width 33 height 18
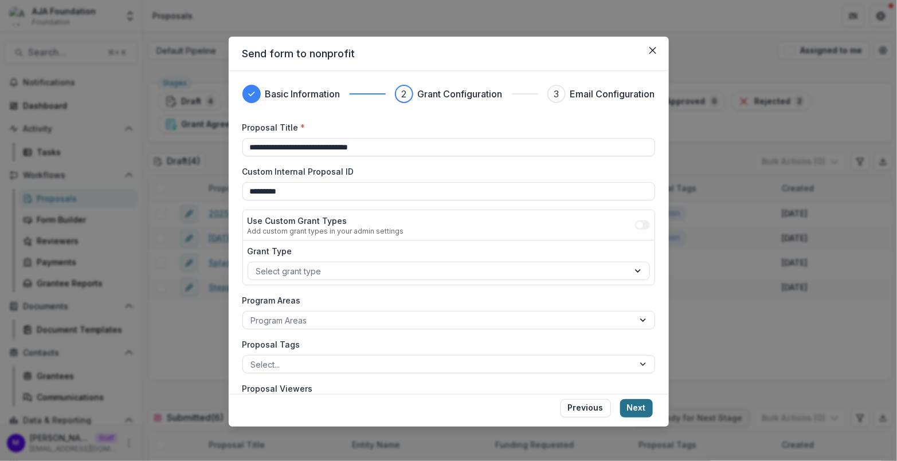
click at [638, 406] on button "Next" at bounding box center [636, 408] width 33 height 18
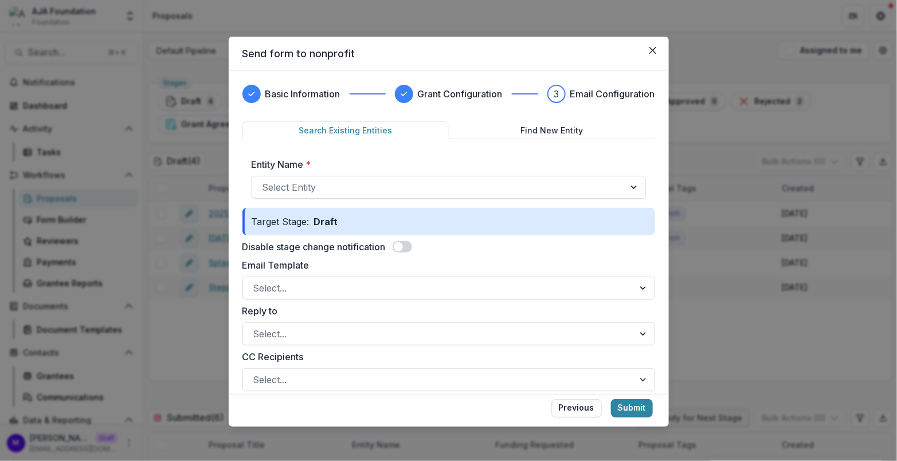
click at [374, 181] on div at bounding box center [438, 187] width 352 height 16
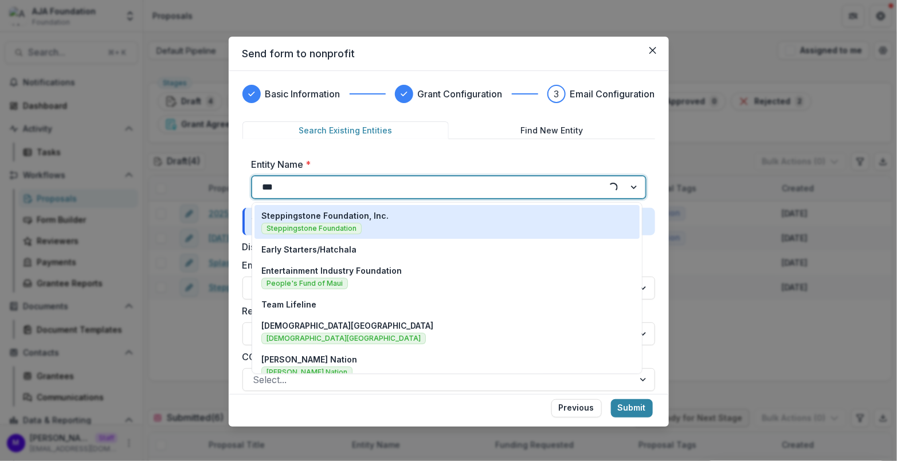
type input "****"
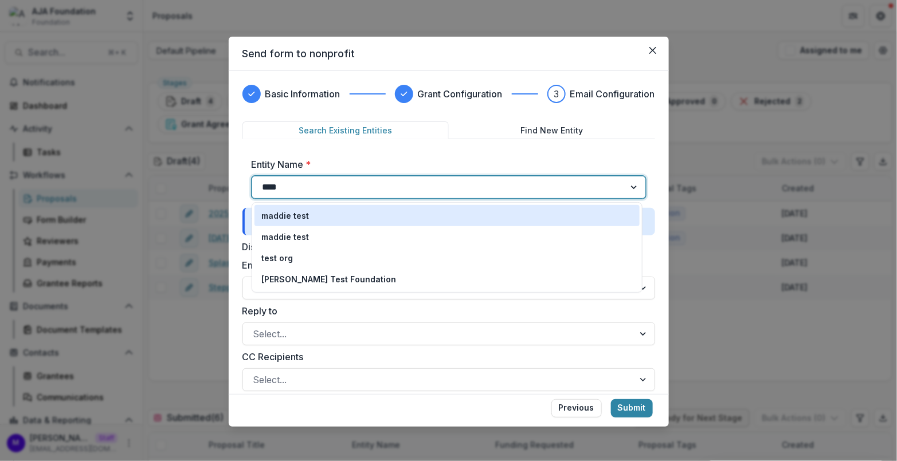
click at [365, 210] on div "maddie test" at bounding box center [446, 216] width 371 height 12
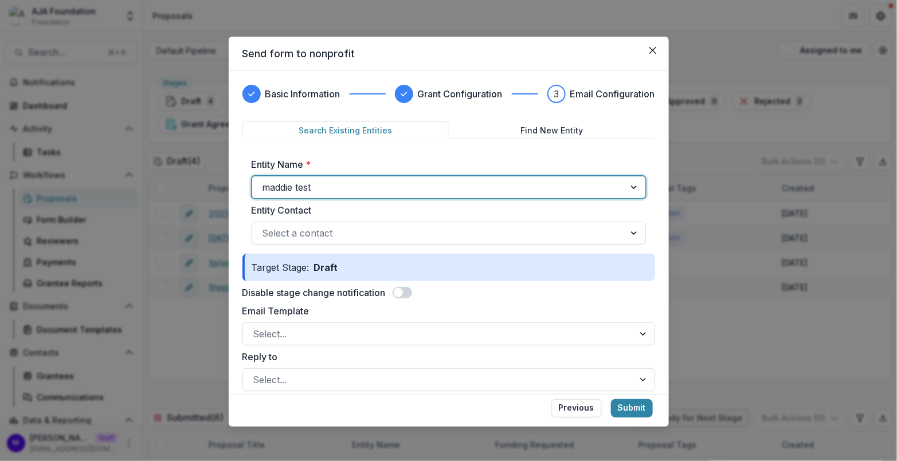
click at [387, 237] on div at bounding box center [438, 233] width 352 height 16
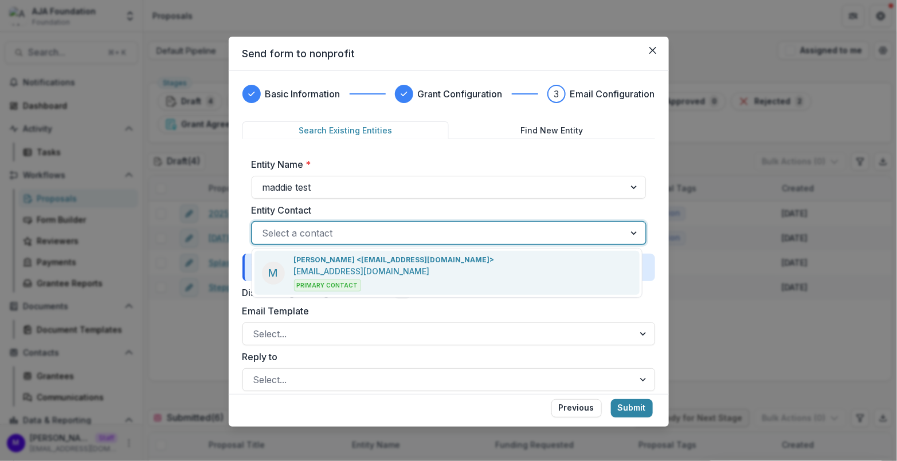
click at [389, 267] on div "[PERSON_NAME] <[EMAIL_ADDRESS][DOMAIN_NAME]> [EMAIL_ADDRESS][DOMAIN_NAME] Prima…" at bounding box center [394, 273] width 201 height 37
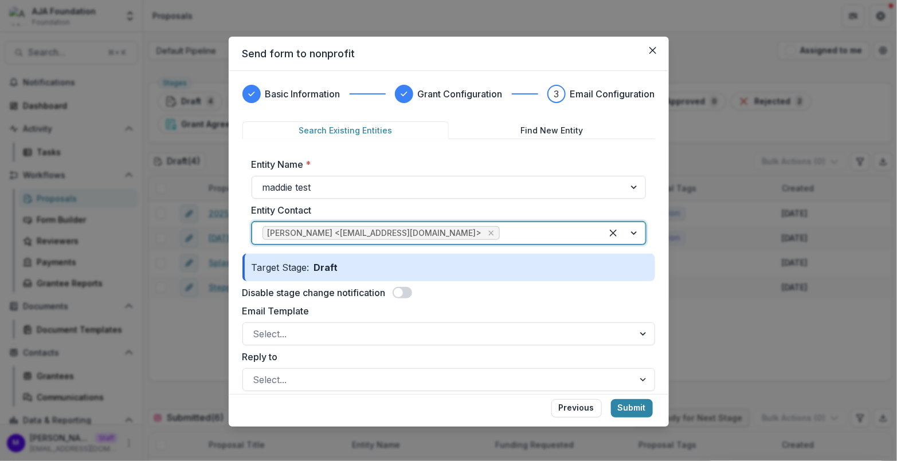
scroll to position [140, 0]
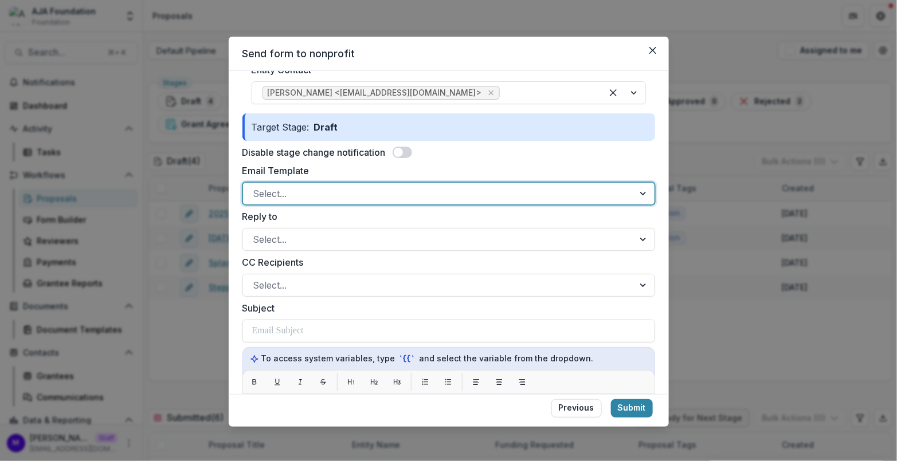
click at [357, 187] on div at bounding box center [438, 194] width 370 height 16
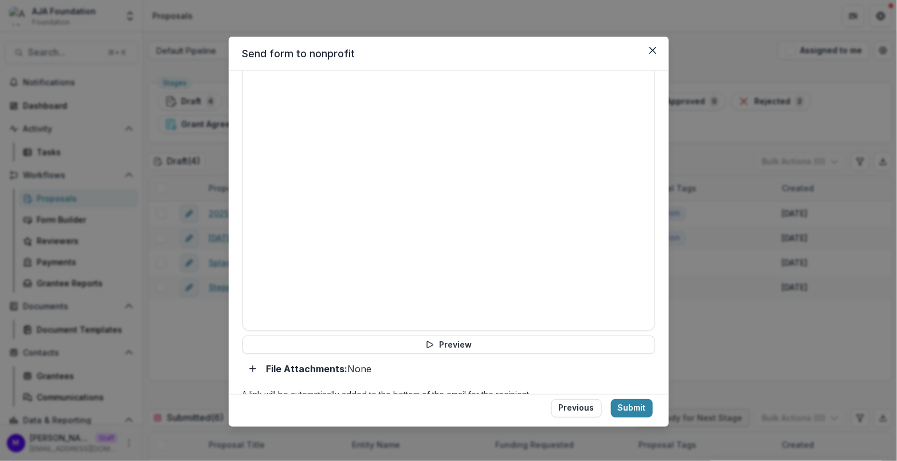
scroll to position [496, 0]
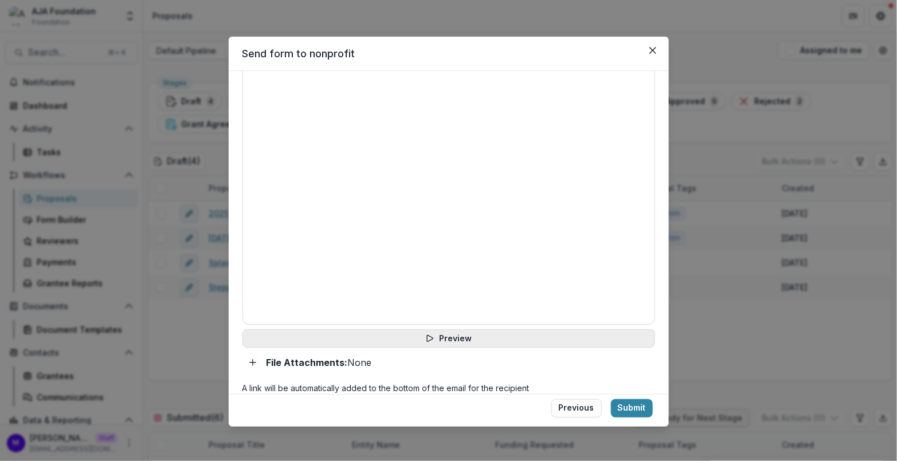
click at [469, 335] on button "Preview" at bounding box center [448, 339] width 413 height 18
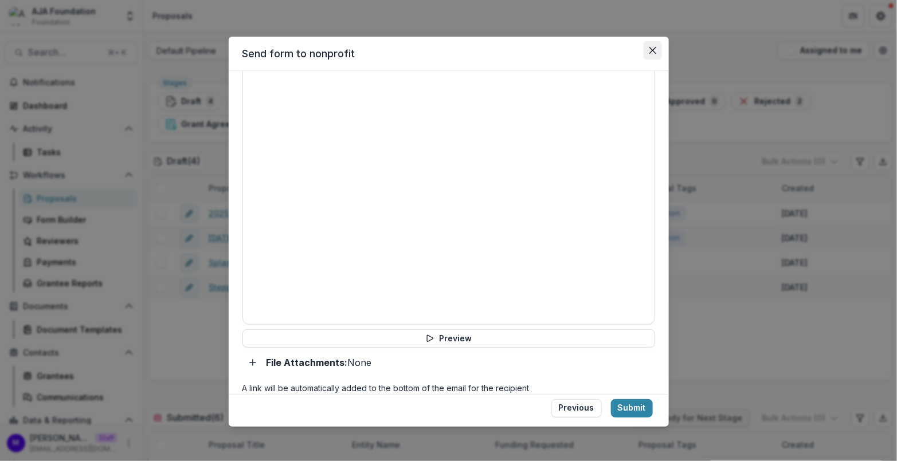
click at [646, 50] on button "Close" at bounding box center [653, 50] width 18 height 18
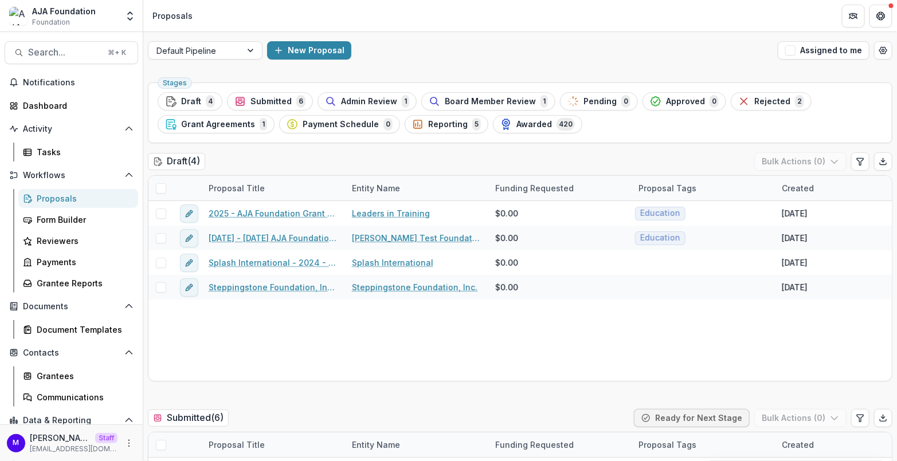
scroll to position [0, 0]
click at [52, 52] on span "Search..." at bounding box center [64, 52] width 73 height 11
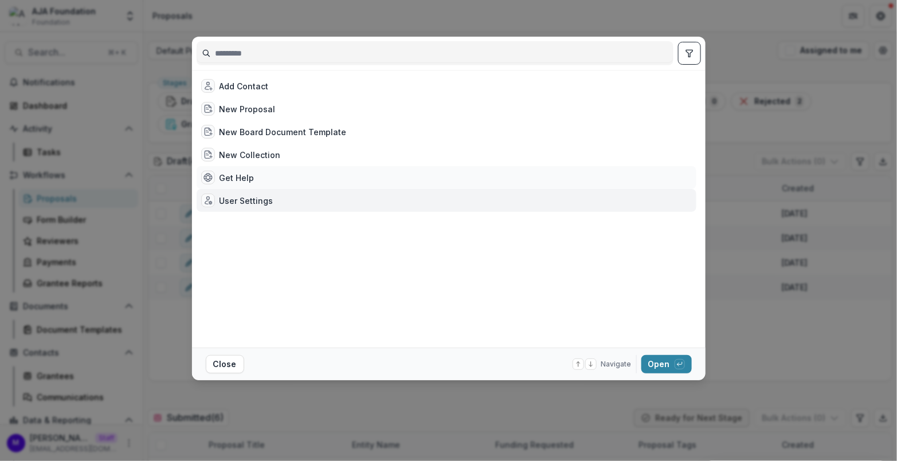
click at [233, 187] on div "Get Help" at bounding box center [447, 177] width 500 height 23
click at [233, 197] on div "User Settings" at bounding box center [246, 201] width 54 height 12
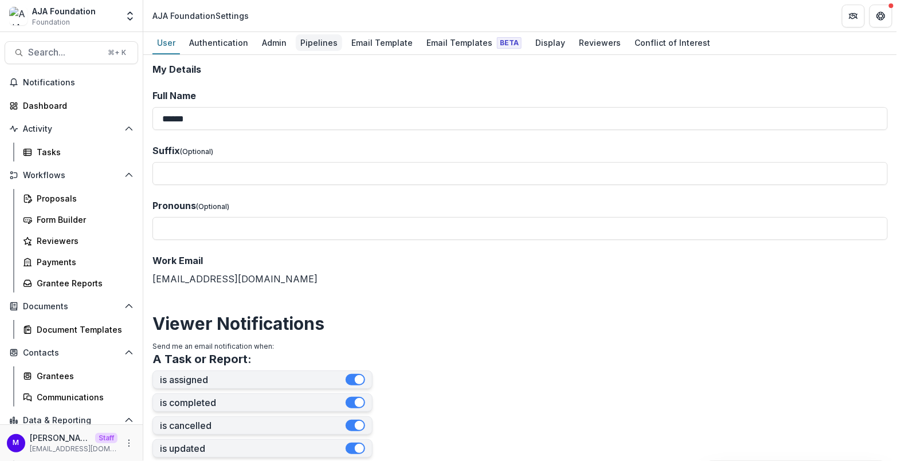
click at [323, 40] on div "Pipelines" at bounding box center [319, 42] width 46 height 17
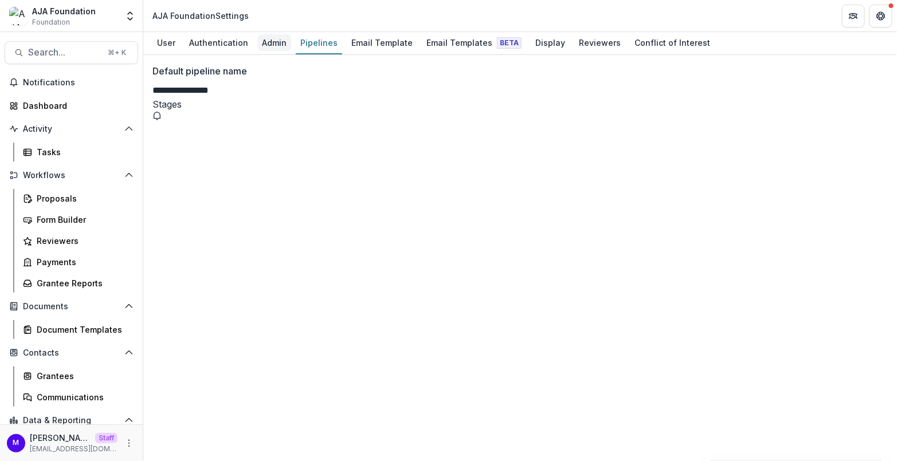
click at [277, 43] on div "Admin" at bounding box center [274, 42] width 34 height 17
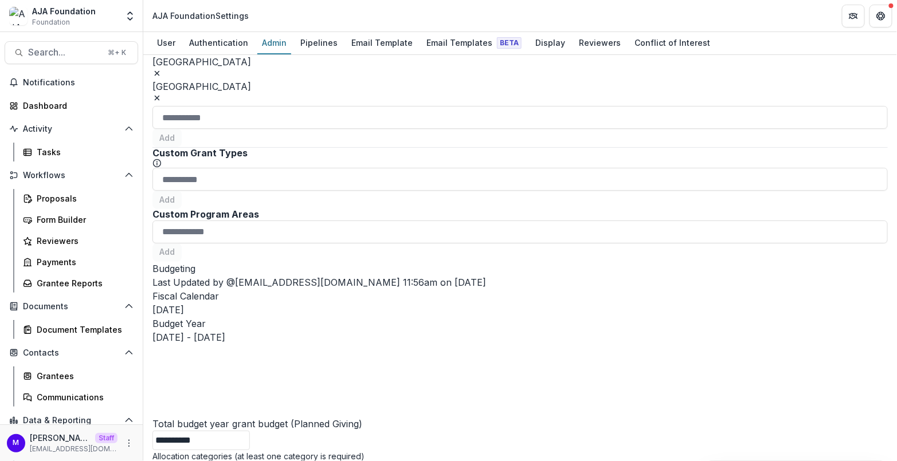
scroll to position [468, 0]
